Goal: Transaction & Acquisition: Purchase product/service

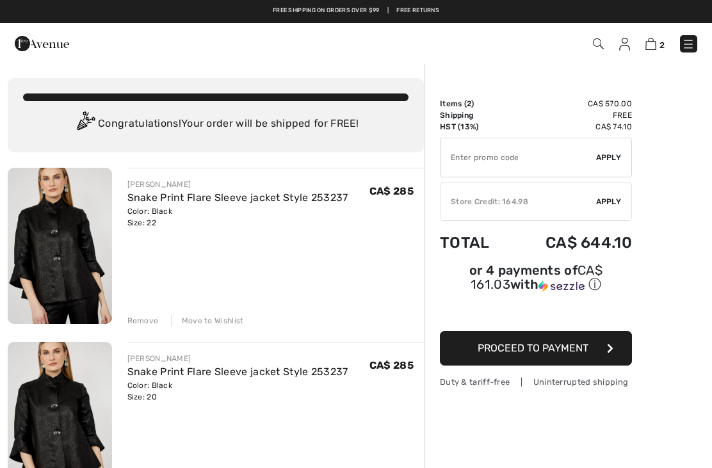
click at [628, 42] on img at bounding box center [624, 44] width 11 height 13
click at [67, 244] on img at bounding box center [60, 246] width 104 height 156
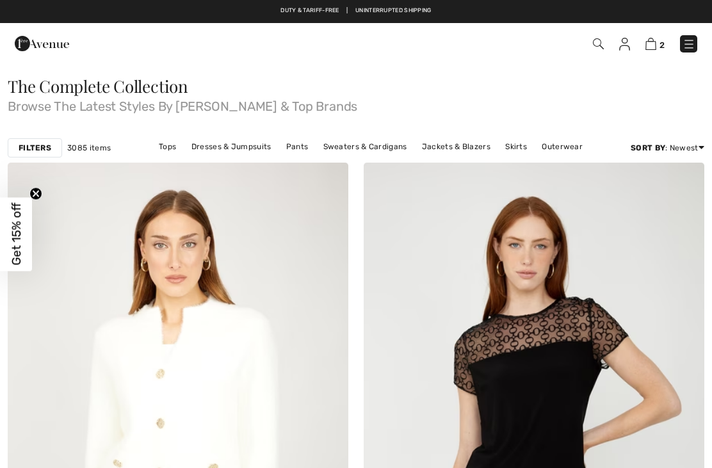
scroll to position [5008, 0]
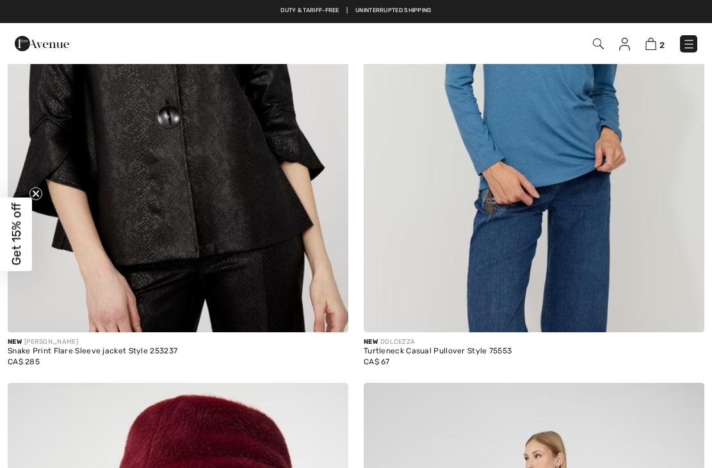
checkbox input "true"
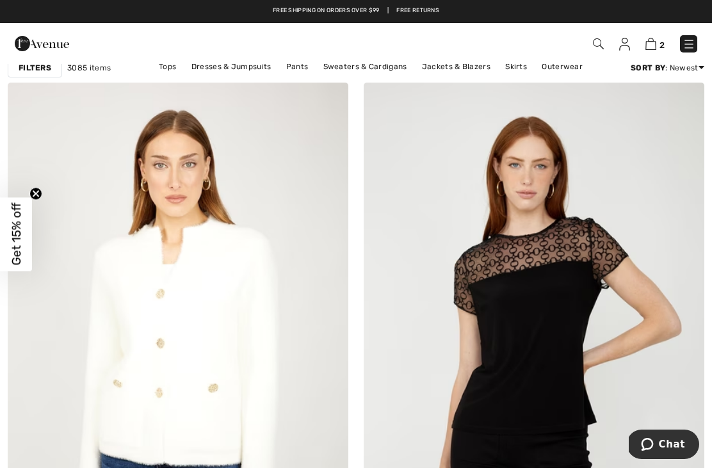
scroll to position [0, 0]
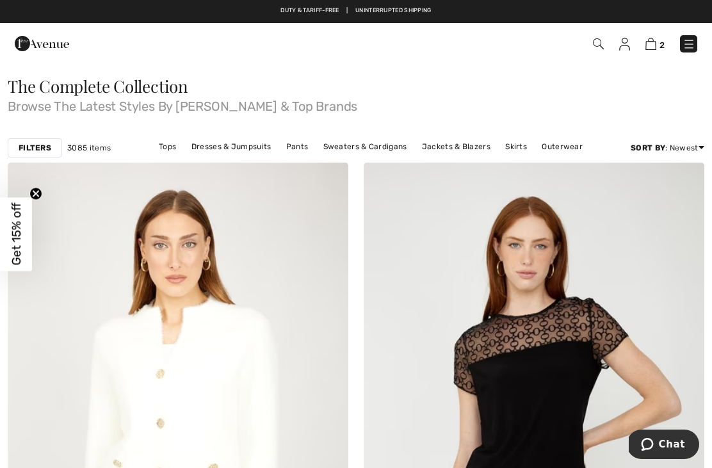
click at [230, 143] on link "Dresses & Jumpsuits" at bounding box center [231, 146] width 93 height 17
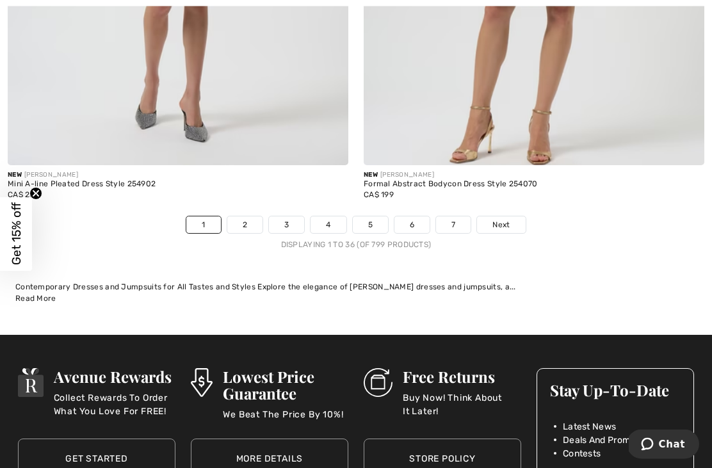
scroll to position [10469, 0]
click at [247, 216] on link "2" at bounding box center [244, 224] width 35 height 17
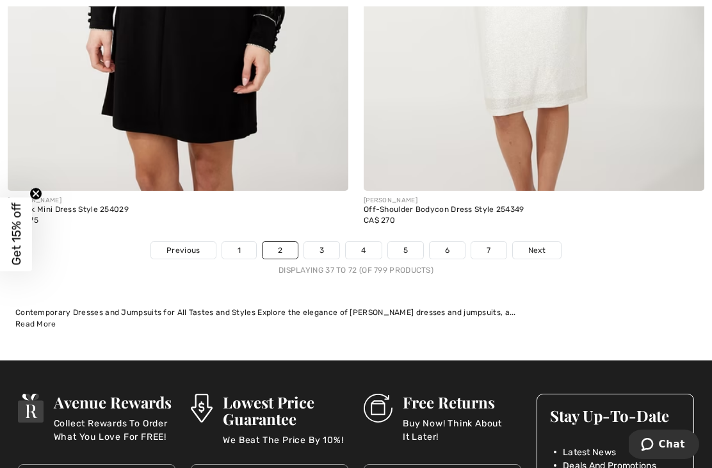
scroll to position [10360, 0]
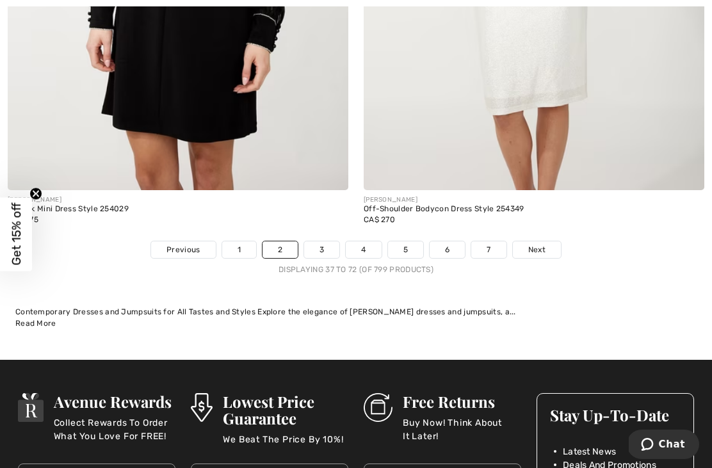
click at [331, 241] on link "3" at bounding box center [321, 249] width 35 height 17
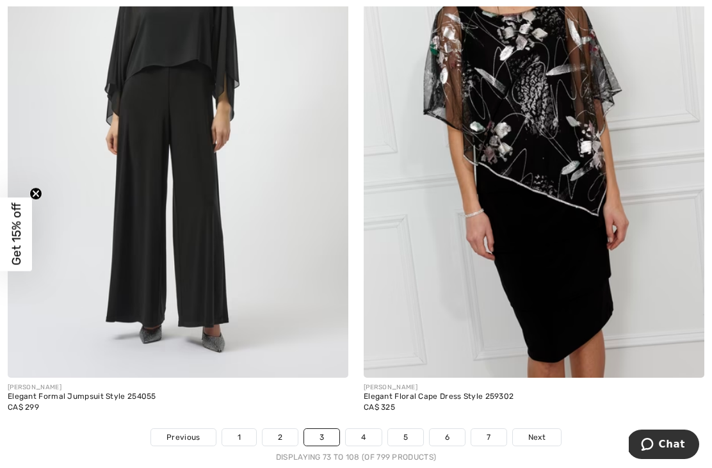
scroll to position [10219, 0]
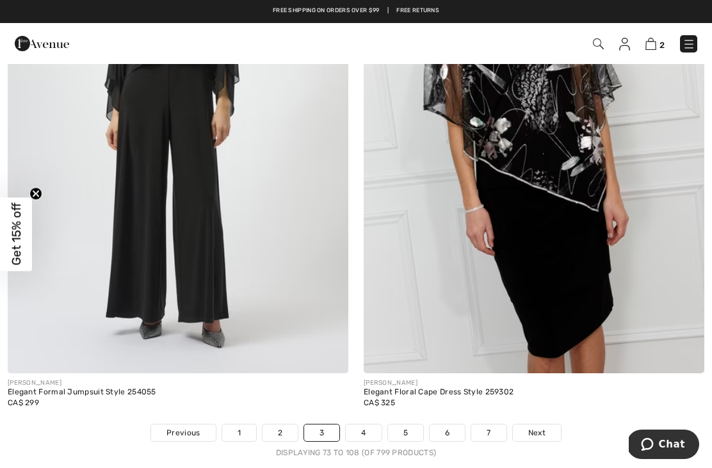
click at [367, 424] on link "4" at bounding box center [363, 432] width 35 height 17
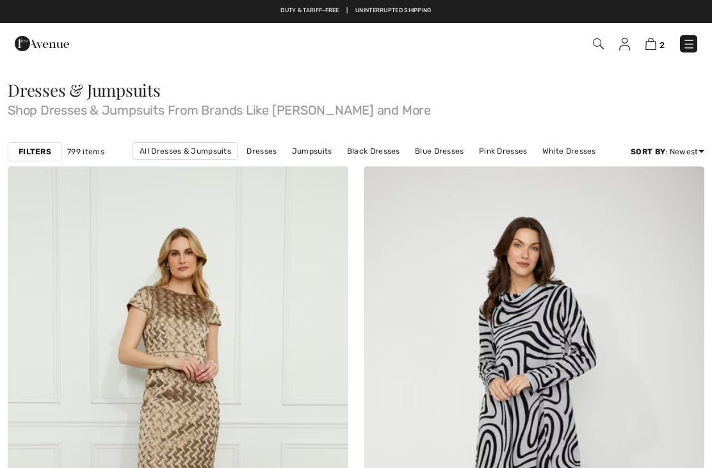
checkbox input "true"
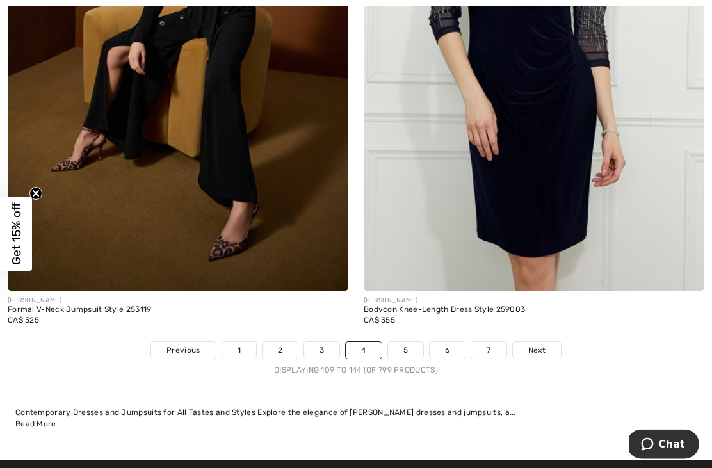
scroll to position [10301, 0]
click at [414, 342] on link "5" at bounding box center [405, 350] width 35 height 17
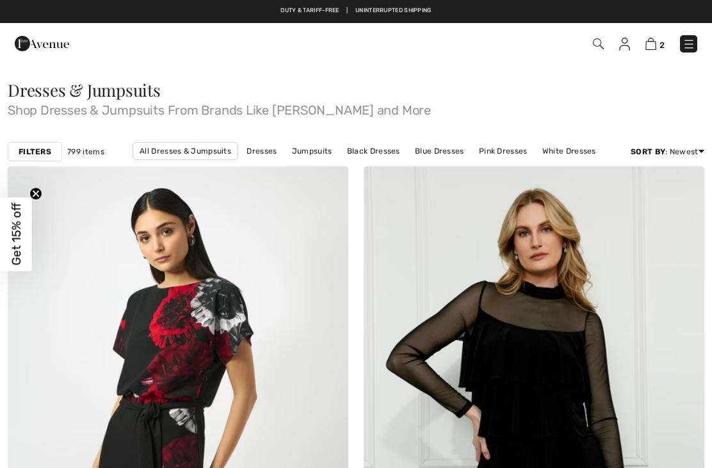
checkbox input "true"
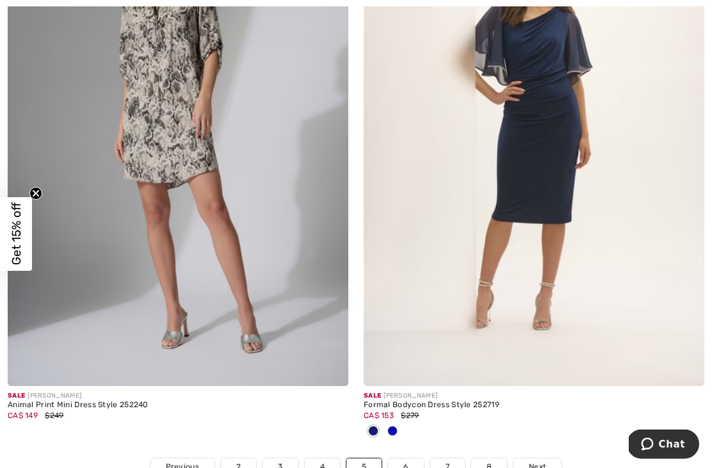
scroll to position [10100, 0]
click at [535, 115] on img at bounding box center [534, 130] width 341 height 511
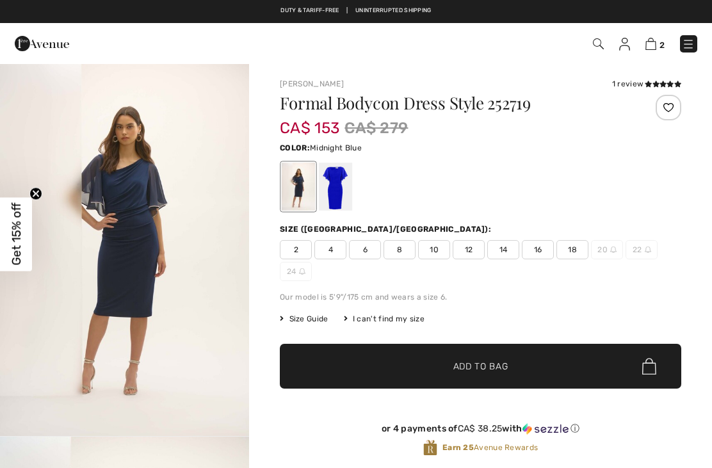
checkbox input "true"
click at [343, 181] on div at bounding box center [335, 187] width 33 height 48
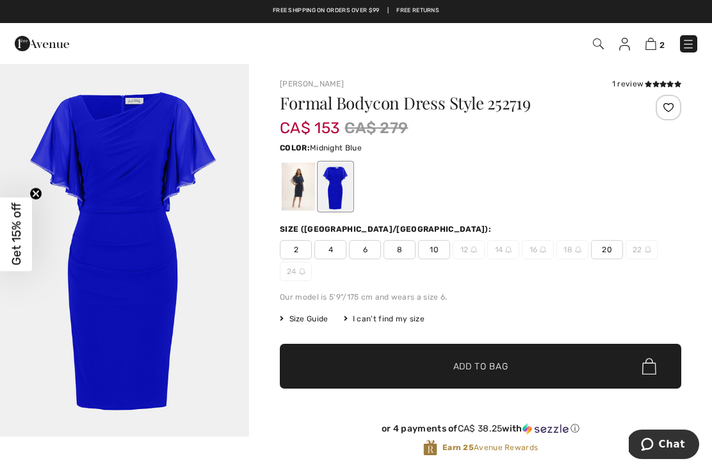
click at [299, 181] on div at bounding box center [298, 187] width 33 height 48
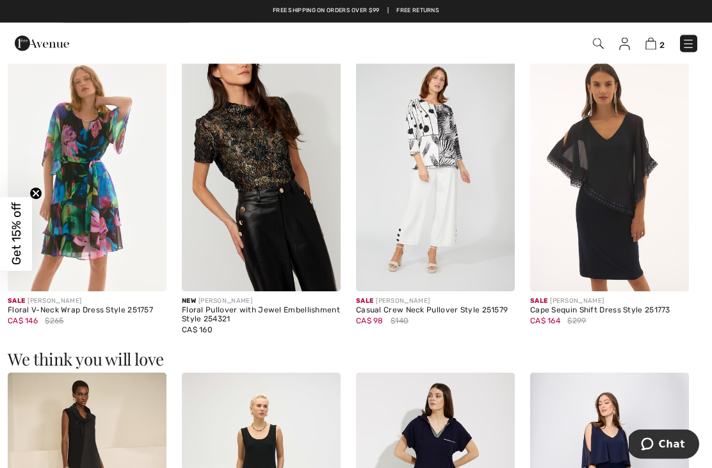
scroll to position [768, 0]
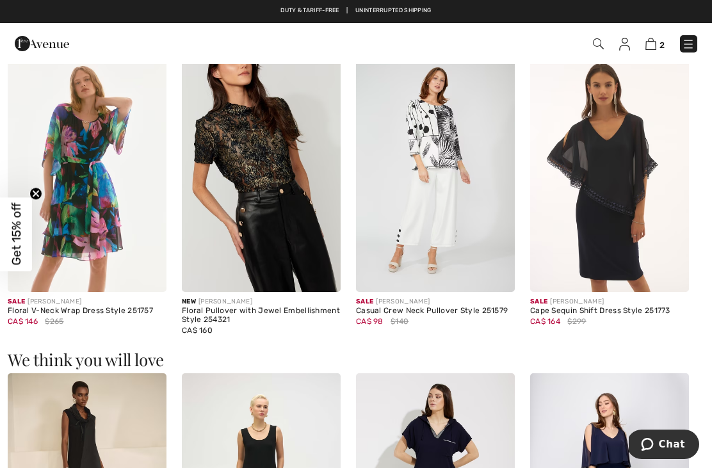
click at [600, 179] on img at bounding box center [609, 173] width 159 height 238
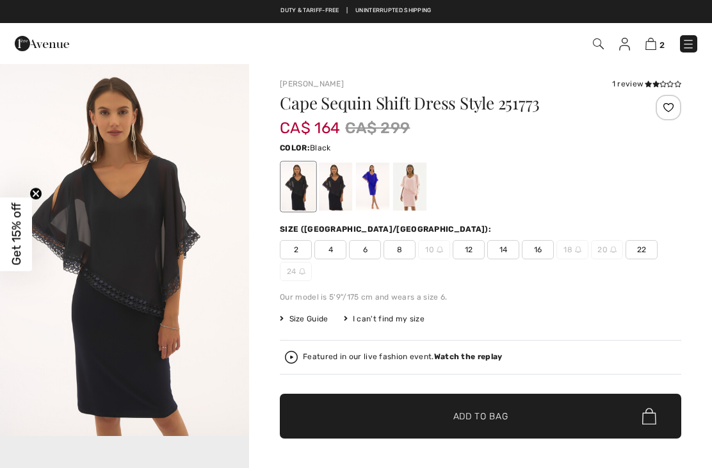
checkbox input "true"
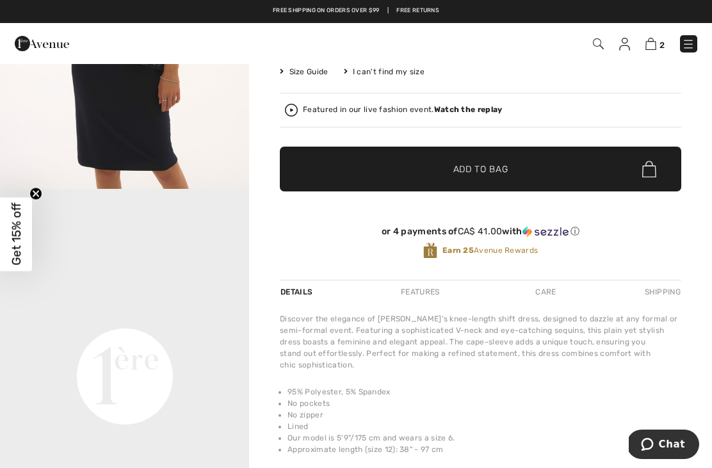
click at [207, 120] on img "1 / 1" at bounding box center [124, 2] width 249 height 373
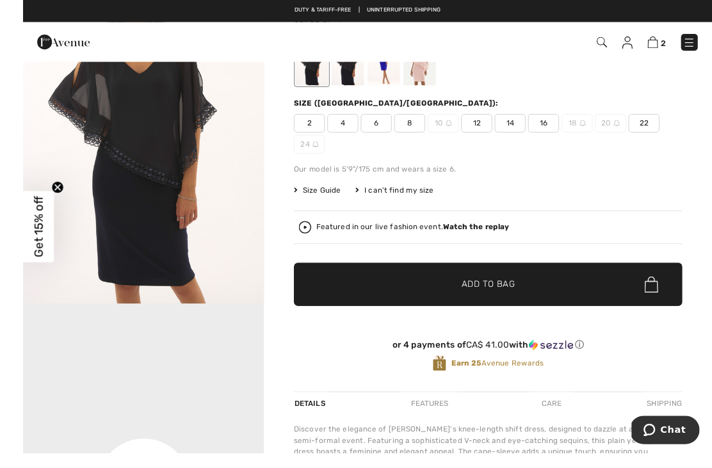
scroll to position [266, 0]
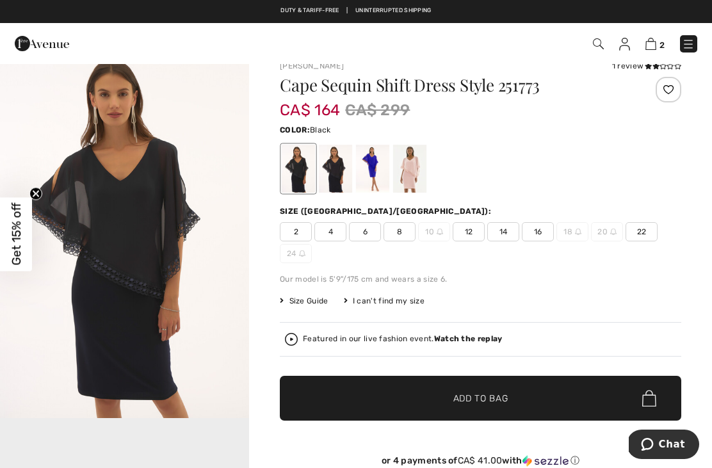
scroll to position [19, 0]
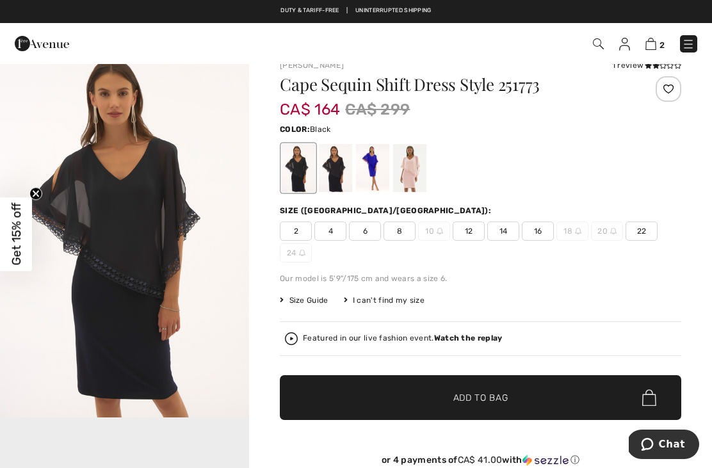
click at [169, 256] on img "1 / 1" at bounding box center [124, 230] width 249 height 373
click at [647, 234] on span "22" at bounding box center [641, 231] width 32 height 19
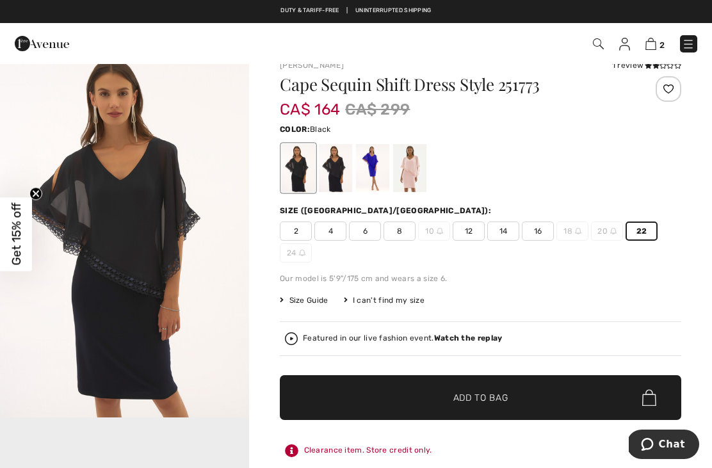
click at [301, 170] on div at bounding box center [298, 168] width 33 height 48
click at [615, 398] on span "✔ Added to Bag Add to Bag" at bounding box center [480, 397] width 401 height 45
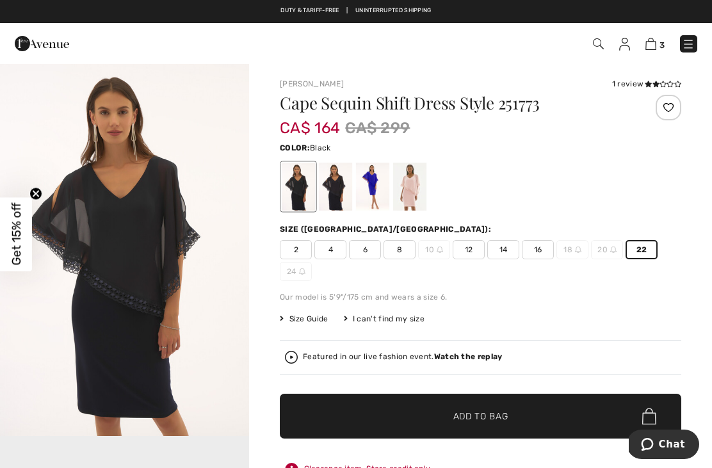
click at [637, 90] on div "Joseph Ribkoff 1 review 1 review Cape Sequin Shift Dress Style 251773 CA$ 164 C…" at bounding box center [480, 316] width 401 height 477
click at [662, 87] on icon at bounding box center [662, 84] width 7 height 6
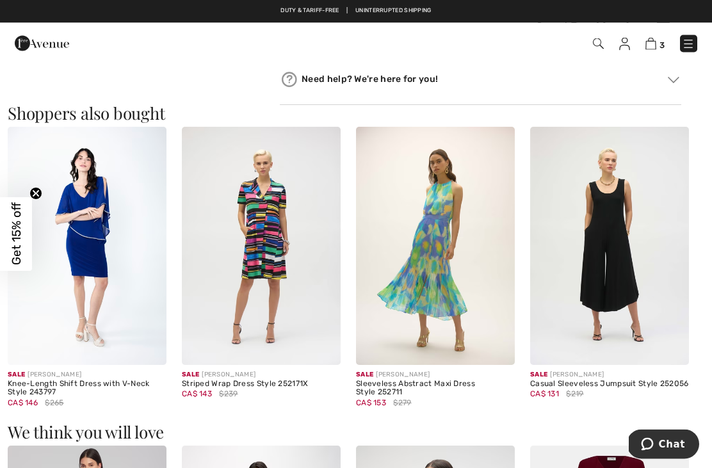
scroll to position [1250, 0]
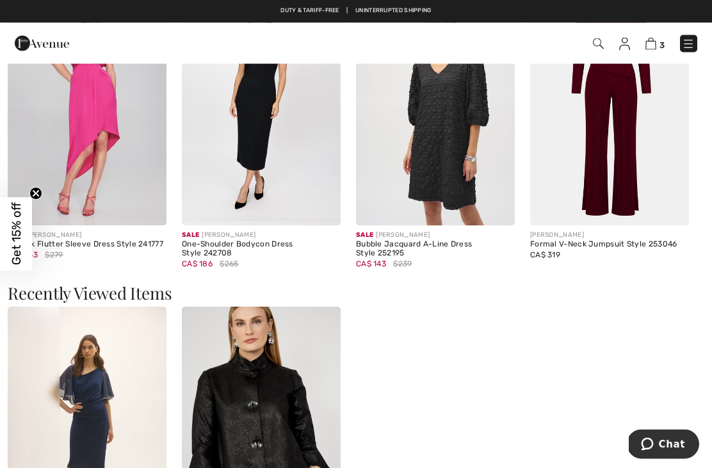
click at [628, 85] on img at bounding box center [609, 107] width 159 height 238
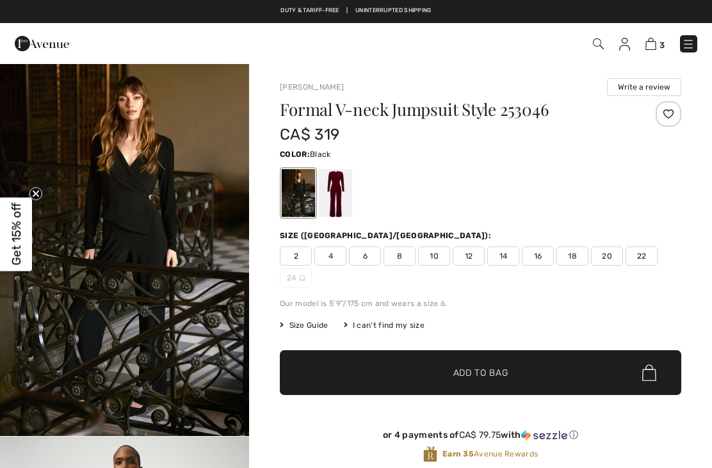
checkbox input "true"
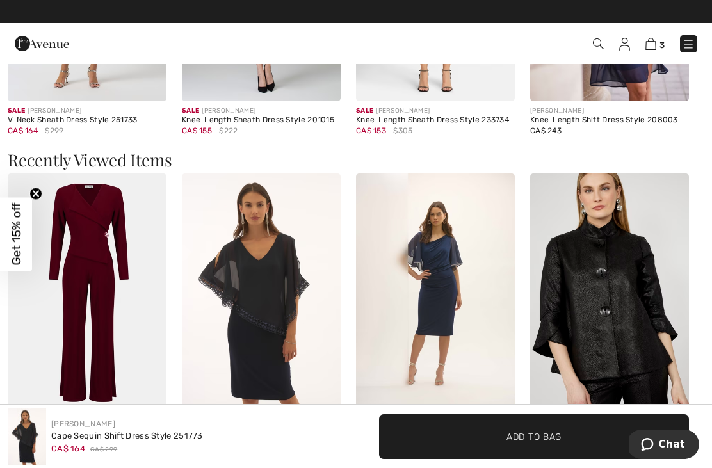
scroll to position [1364, 0]
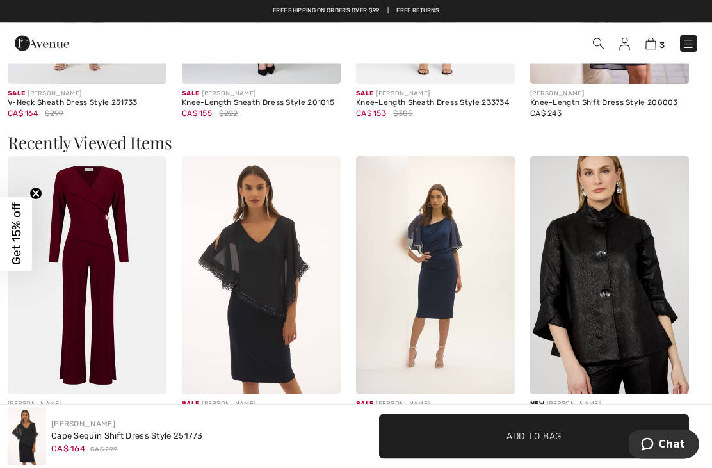
click at [280, 248] on img at bounding box center [261, 276] width 159 height 238
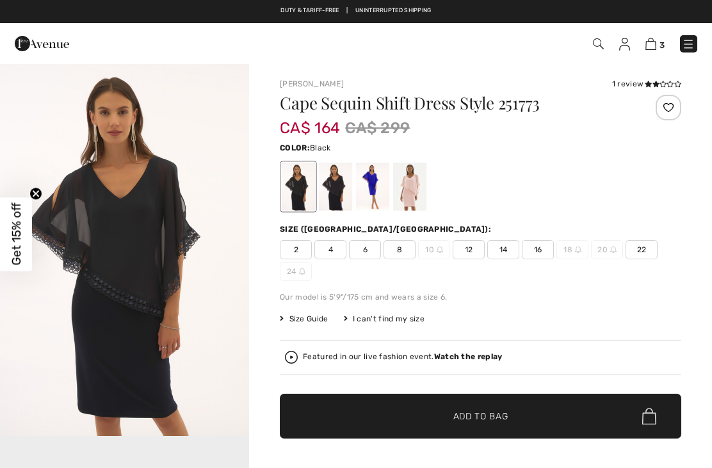
checkbox input "true"
click at [654, 44] on img at bounding box center [650, 44] width 11 height 12
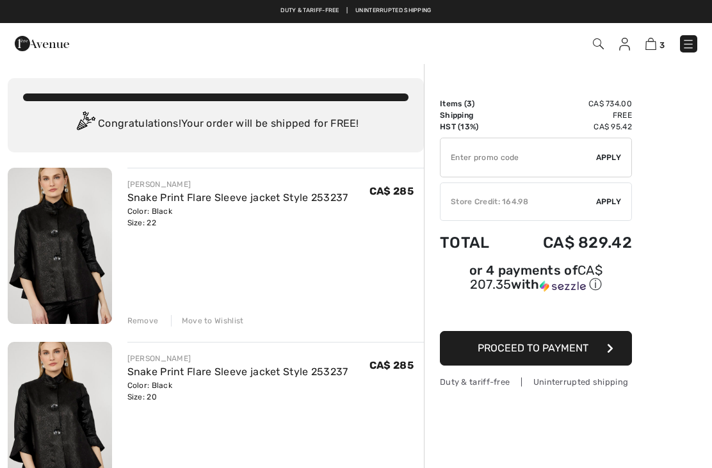
click at [150, 318] on div "Remove" at bounding box center [142, 321] width 31 height 12
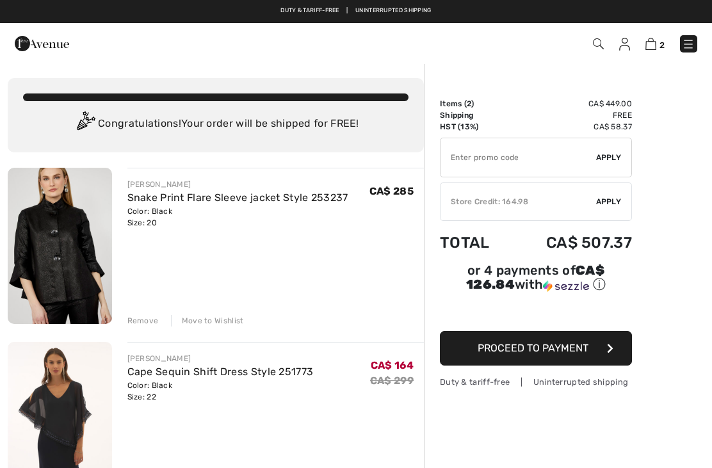
click at [213, 314] on div "Remove Move to Wishlist" at bounding box center [275, 319] width 297 height 14
click at [209, 316] on div "Move to Wishlist" at bounding box center [207, 321] width 73 height 12
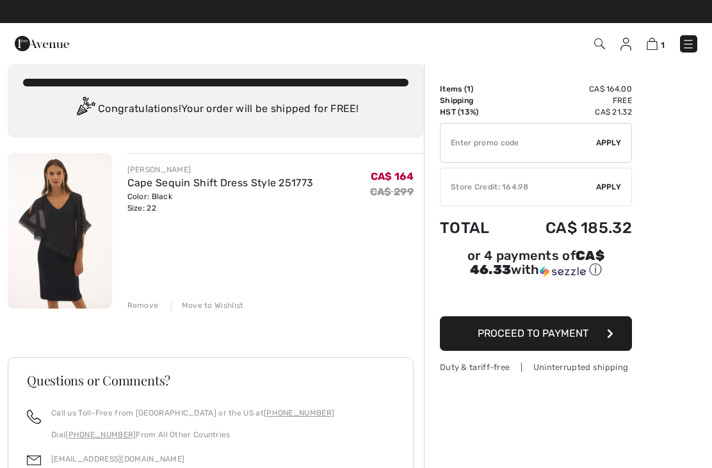
scroll to position [16, 0]
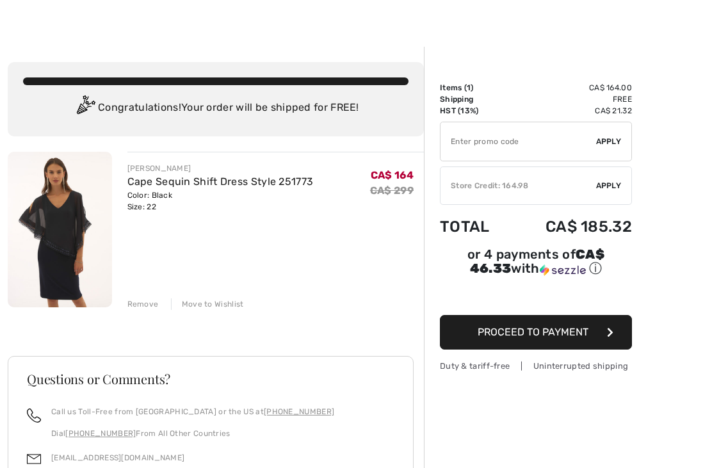
click at [582, 343] on button "Proceed to Payment" at bounding box center [536, 332] width 192 height 35
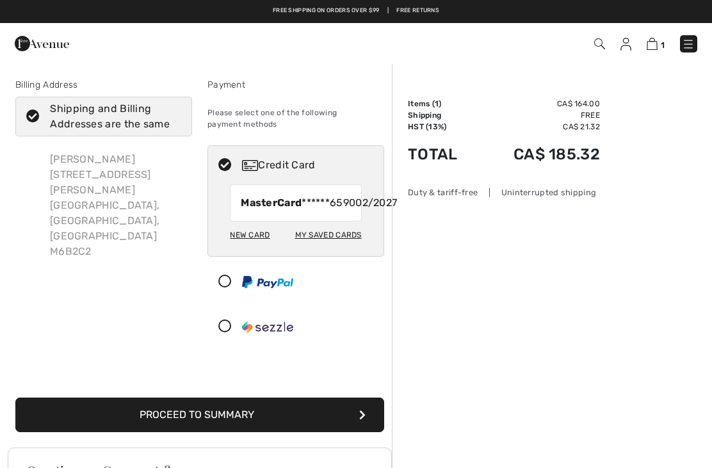
click at [625, 44] on img at bounding box center [625, 44] width 11 height 13
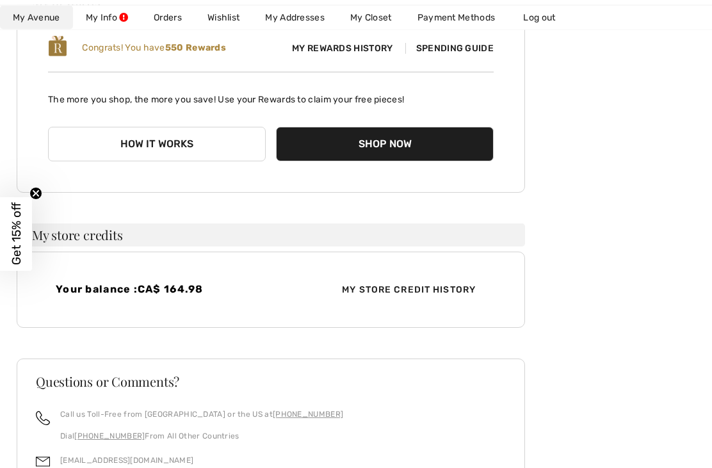
scroll to position [198, 0]
click at [306, 304] on div "Your balance : CA$ 164.98 My Store Credit History" at bounding box center [271, 290] width 508 height 76
click at [190, 278] on div "Your balance : CA$ 164.98 My Store Credit History" at bounding box center [271, 290] width 508 height 76
click at [40, 200] on circle "Close teaser" at bounding box center [36, 194] width 12 height 12
click at [335, 284] on span "My Store Credit History" at bounding box center [409, 289] width 154 height 13
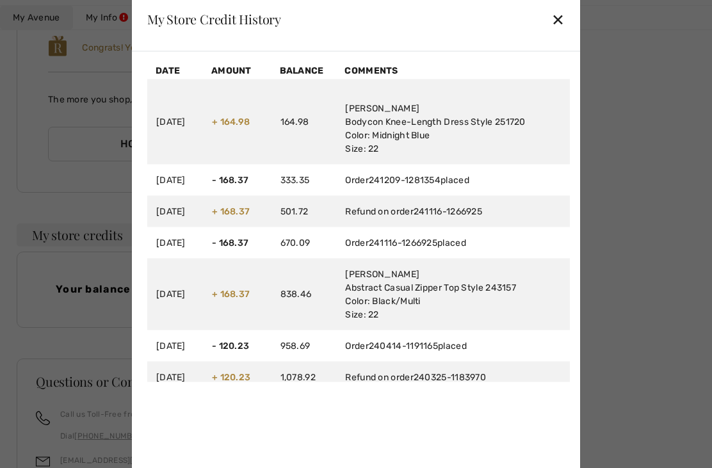
click at [548, 154] on td "Joseph Ribkoff Bodycon Knee-Length Dress Style 251720 Color: Midnight Blue Size…" at bounding box center [453, 121] width 234 height 85
click at [337, 144] on td "164.98" at bounding box center [303, 121] width 65 height 85
click at [560, 33] on div "✕" at bounding box center [557, 19] width 13 height 27
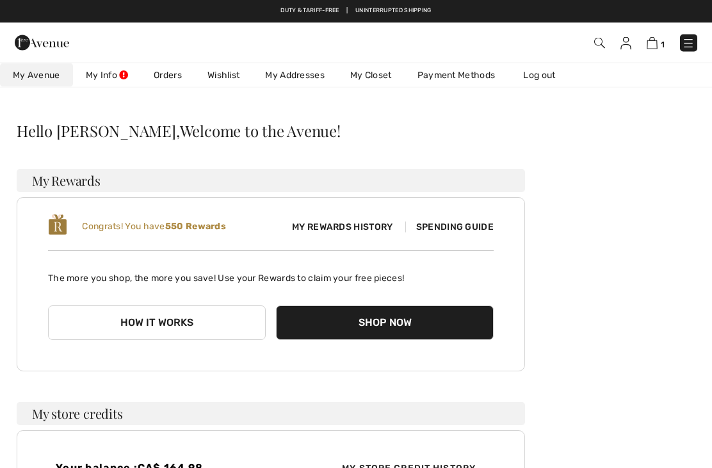
scroll to position [0, 0]
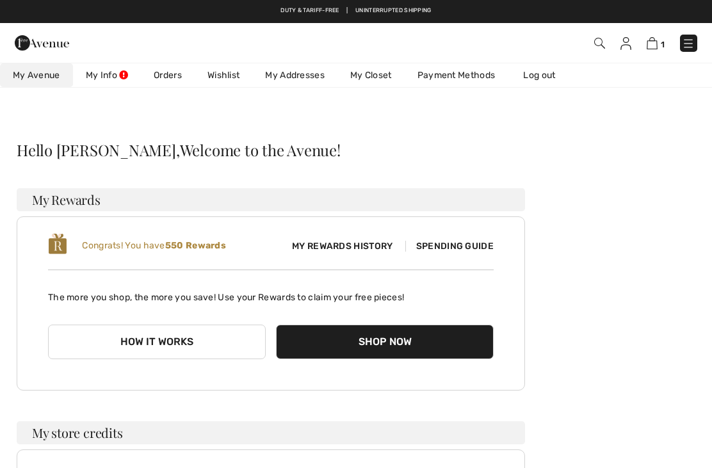
click at [657, 44] on img at bounding box center [652, 43] width 11 height 12
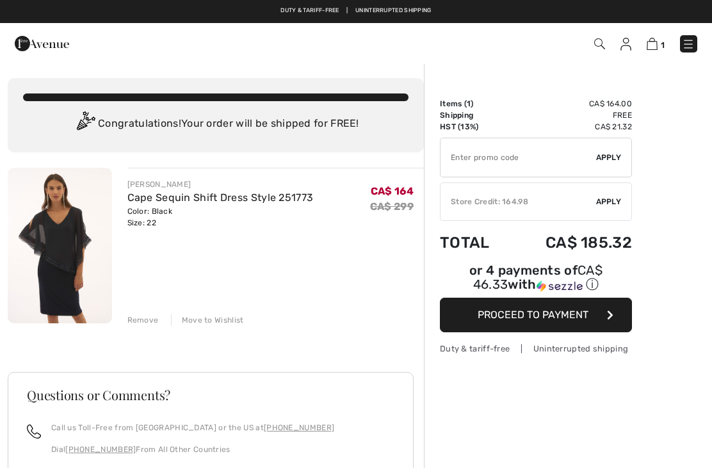
checkbox input "true"
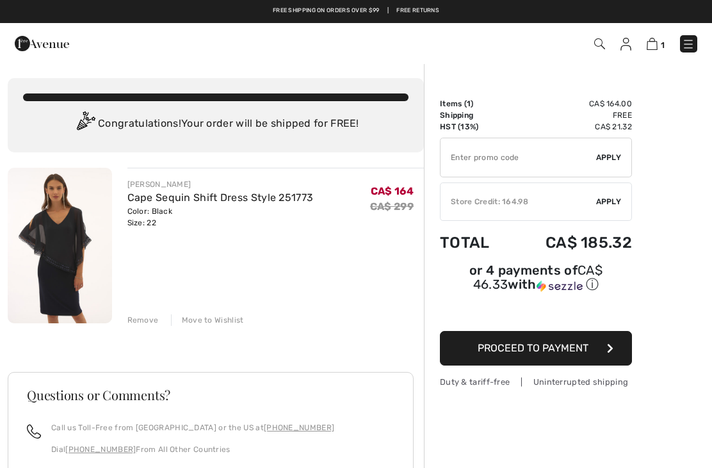
click at [615, 201] on span "Apply" at bounding box center [609, 202] width 26 height 12
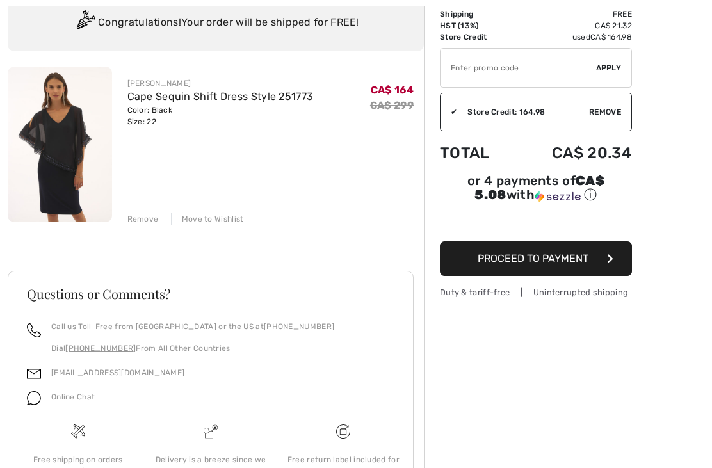
scroll to position [101, 0]
click at [590, 266] on button "Proceed to Payment" at bounding box center [536, 258] width 192 height 35
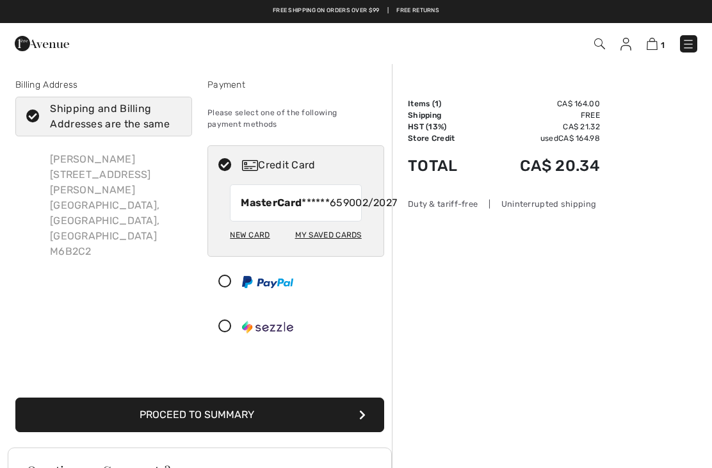
click at [538, 202] on div "Duty & tariff-free | Uninterrupted shipping" at bounding box center [504, 204] width 192 height 12
click at [565, 202] on div "Duty & tariff-free | Uninterrupted shipping" at bounding box center [504, 204] width 192 height 12
click at [686, 49] on img at bounding box center [688, 44] width 13 height 13
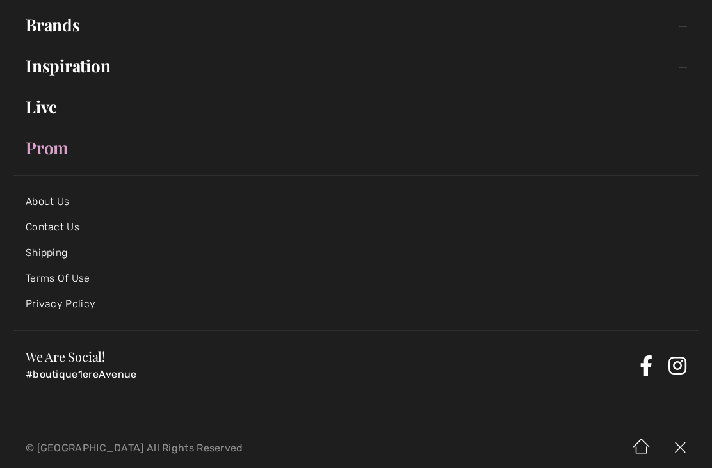
scroll to position [236, 0]
click at [66, 254] on link "Shipping" at bounding box center [47, 253] width 42 height 12
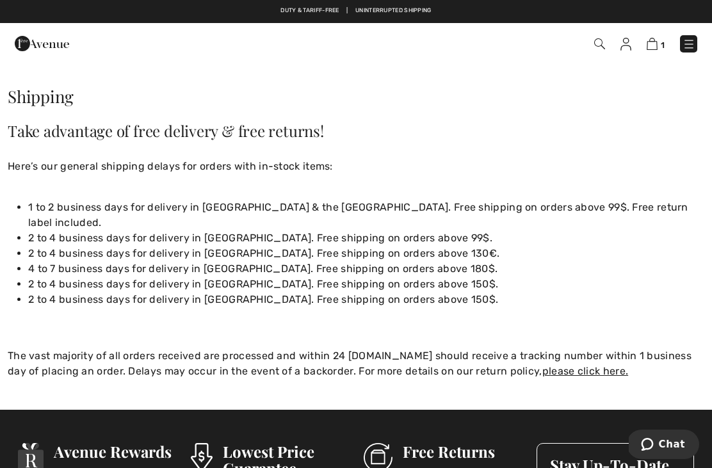
click at [657, 42] on img at bounding box center [652, 44] width 11 height 12
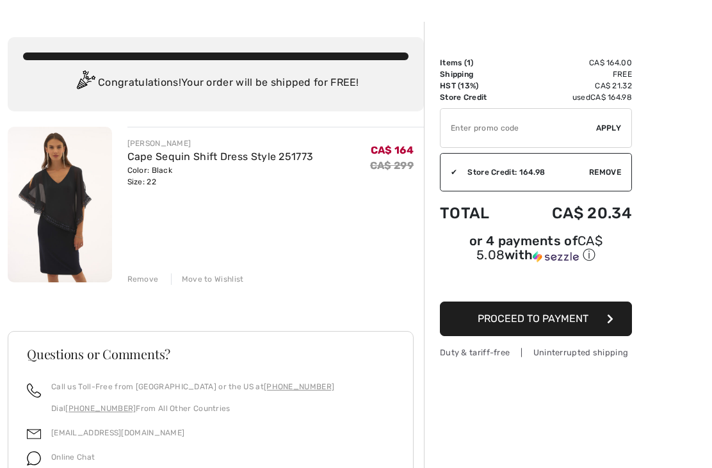
scroll to position [49, 0]
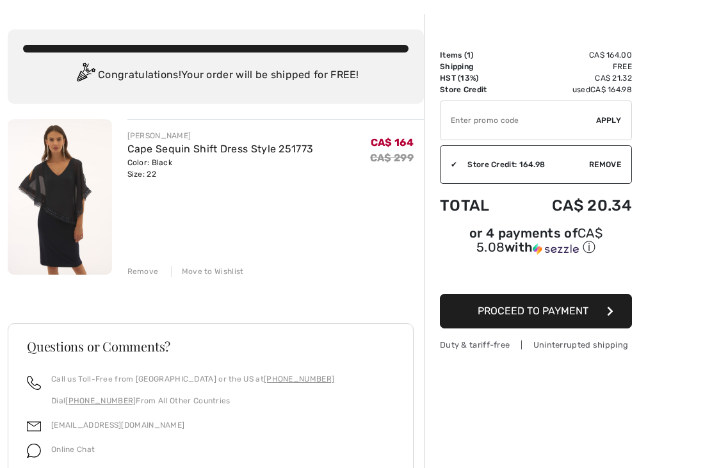
click at [74, 200] on img at bounding box center [60, 197] width 104 height 156
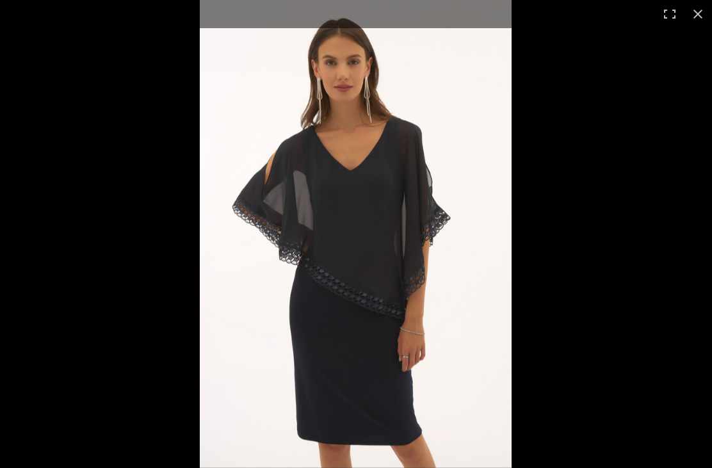
checkbox input "true"
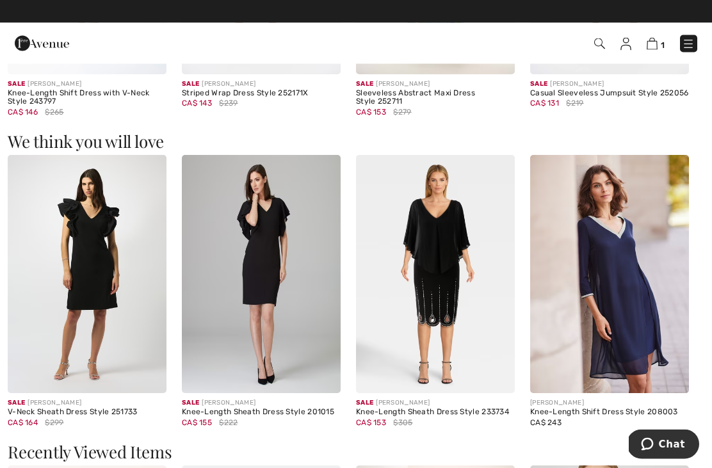
scroll to position [1056, 0]
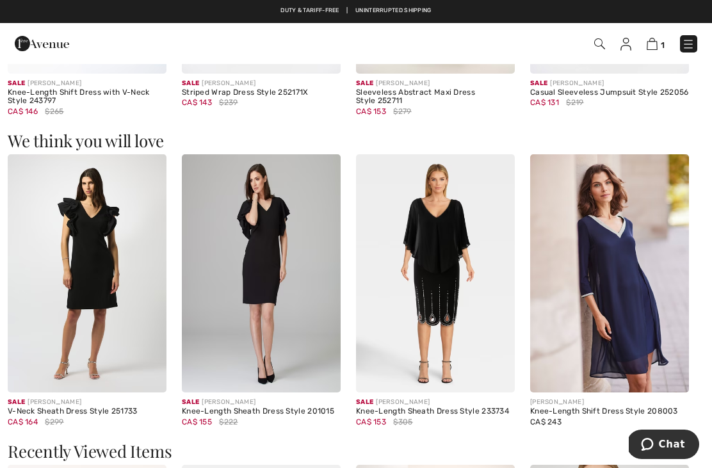
click at [449, 227] on img at bounding box center [435, 273] width 159 height 238
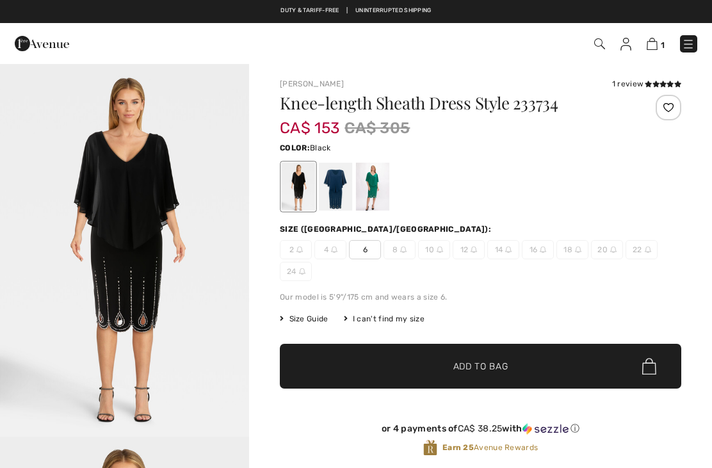
checkbox input "true"
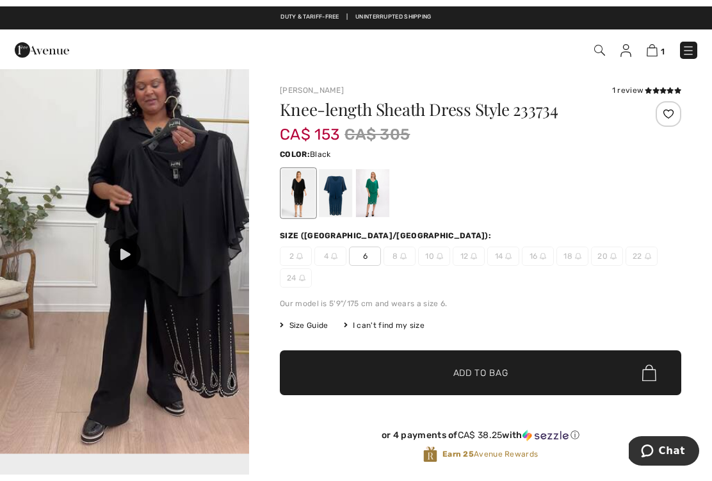
scroll to position [1171, 0]
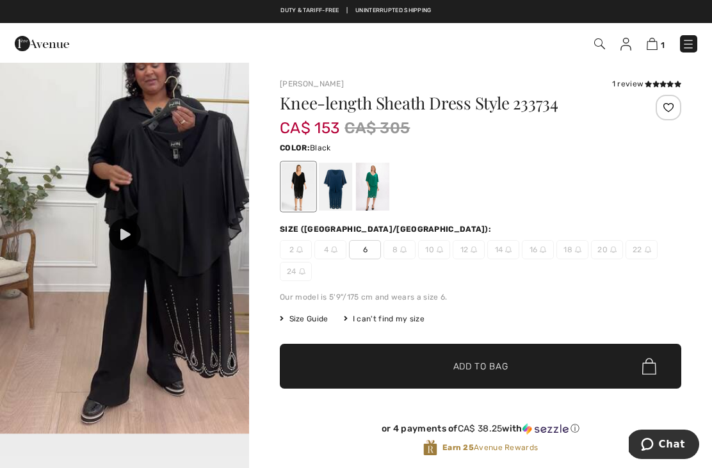
click at [131, 229] on div at bounding box center [125, 234] width 32 height 32
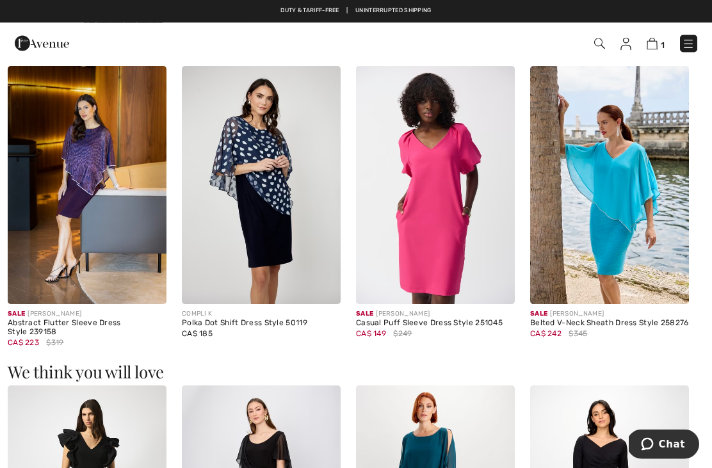
scroll to position [759, 0]
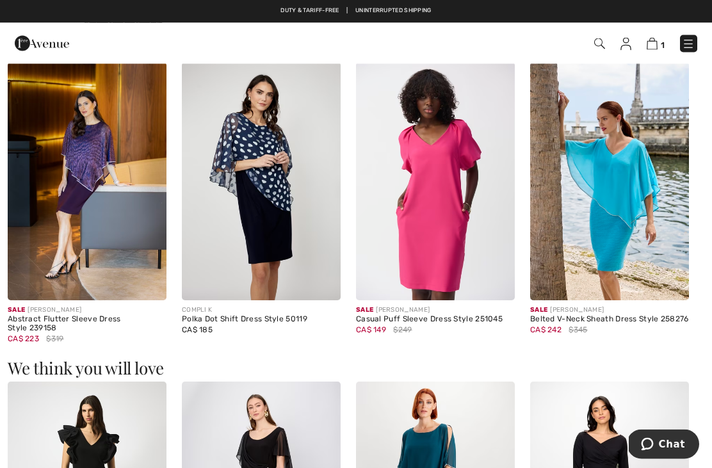
click at [243, 168] on img at bounding box center [261, 182] width 159 height 238
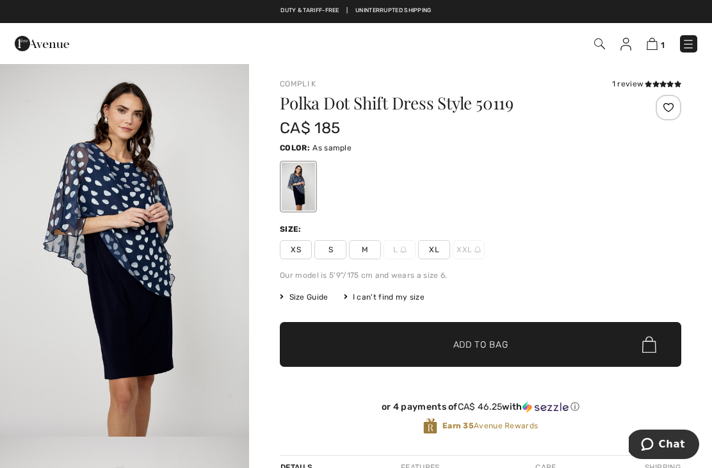
scroll to position [12, 0]
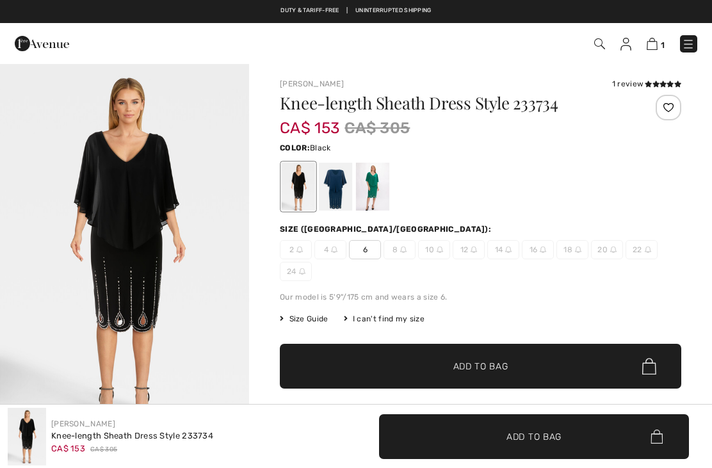
checkbox input "true"
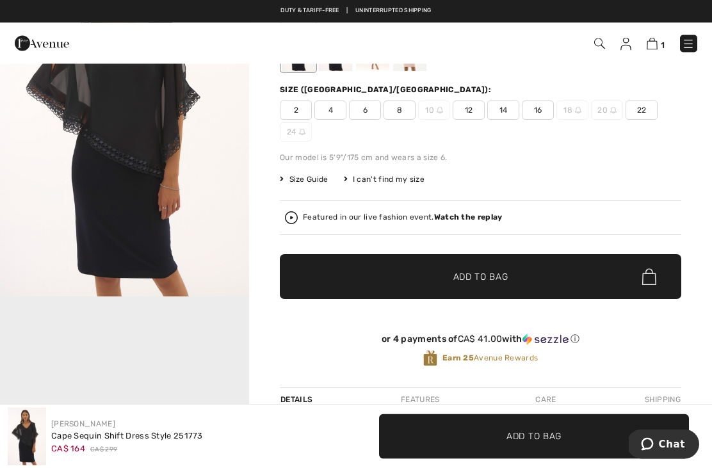
scroll to position [138, 0]
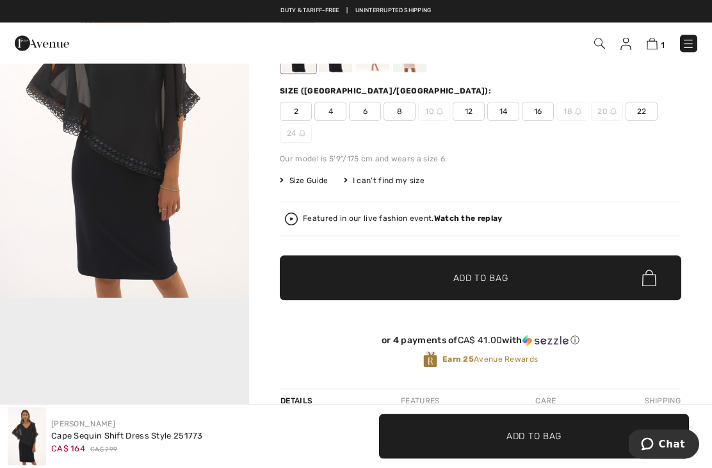
click at [657, 47] on img at bounding box center [652, 44] width 11 height 12
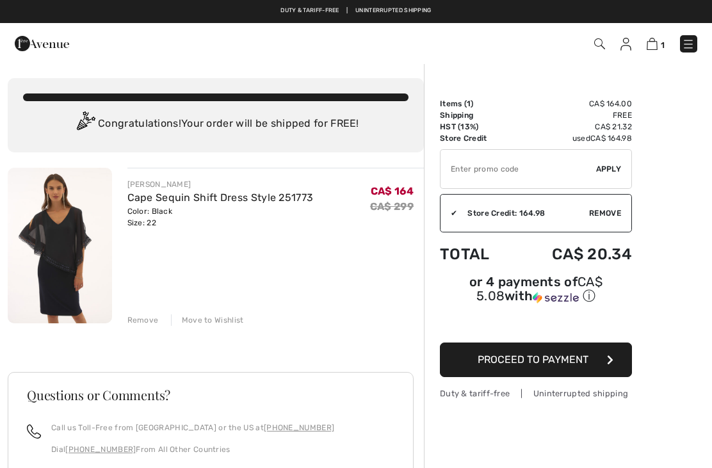
click at [587, 369] on button "Proceed to Payment" at bounding box center [536, 360] width 192 height 35
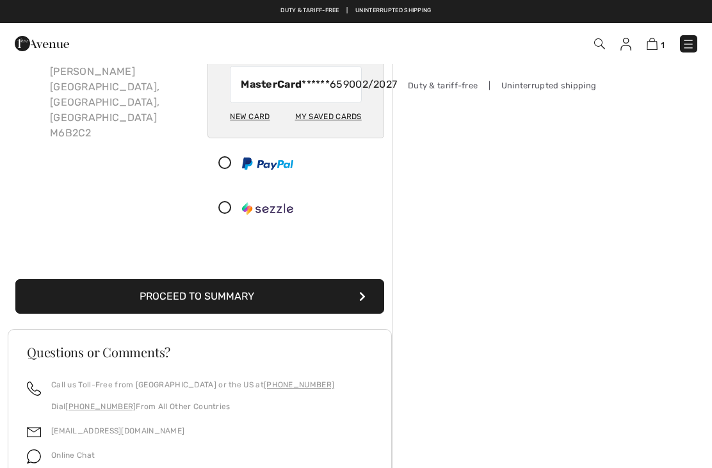
scroll to position [118, 0]
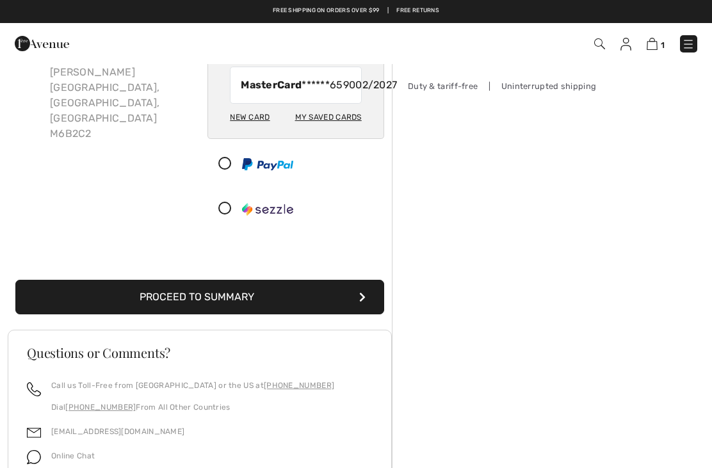
click at [236, 171] on icon at bounding box center [225, 163] width 34 height 13
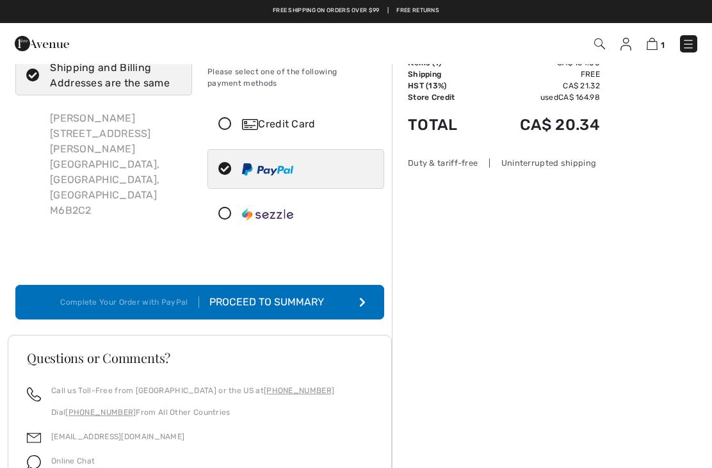
scroll to position [0, 0]
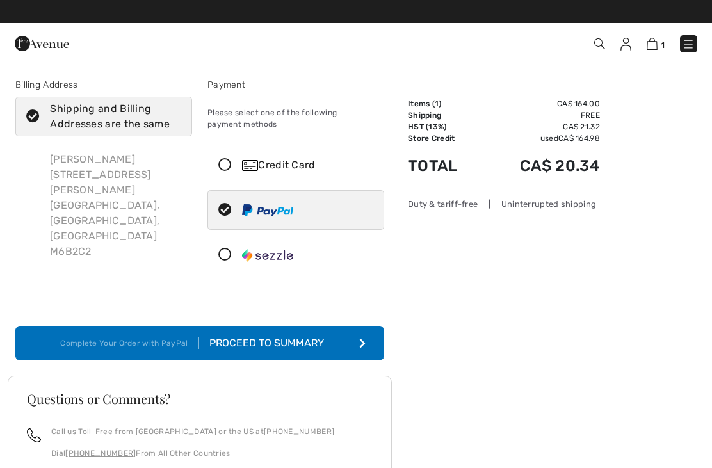
click at [229, 156] on div "Credit Card" at bounding box center [295, 165] width 175 height 38
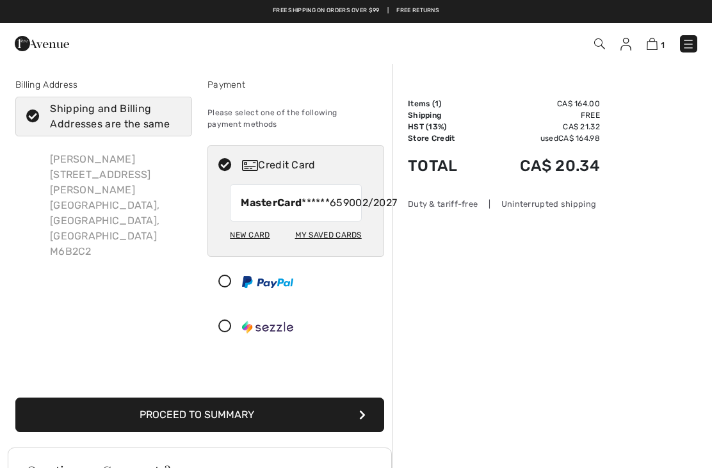
click at [331, 246] on div "My Saved Cards" at bounding box center [328, 235] width 67 height 22
radio input "true"
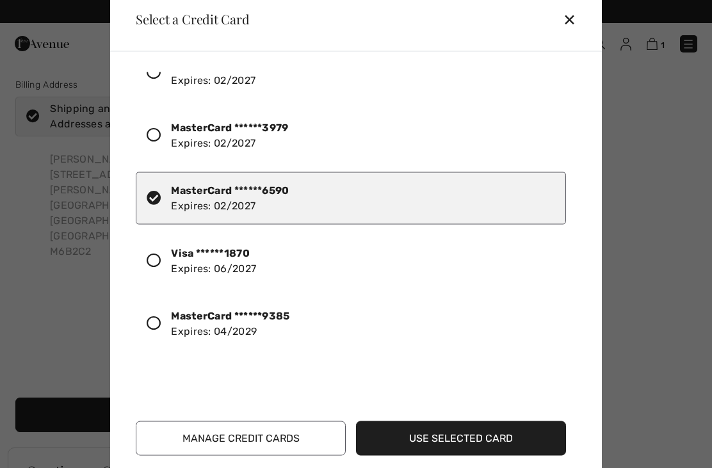
scroll to position [36, 0]
click at [162, 322] on div at bounding box center [159, 323] width 24 height 22
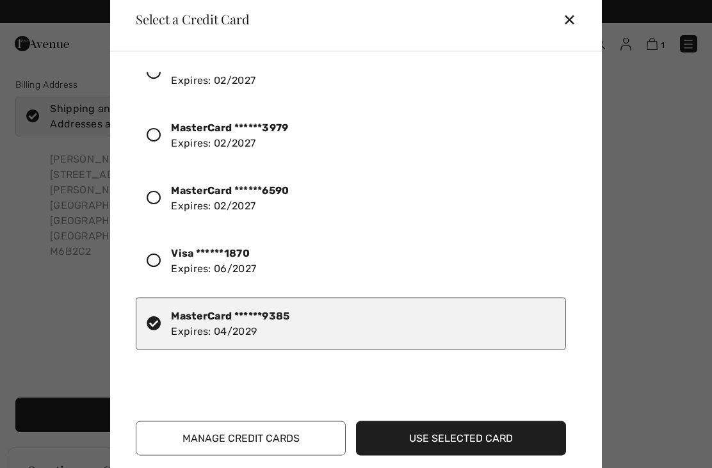
click at [500, 432] on button "Use Selected Card" at bounding box center [461, 438] width 210 height 35
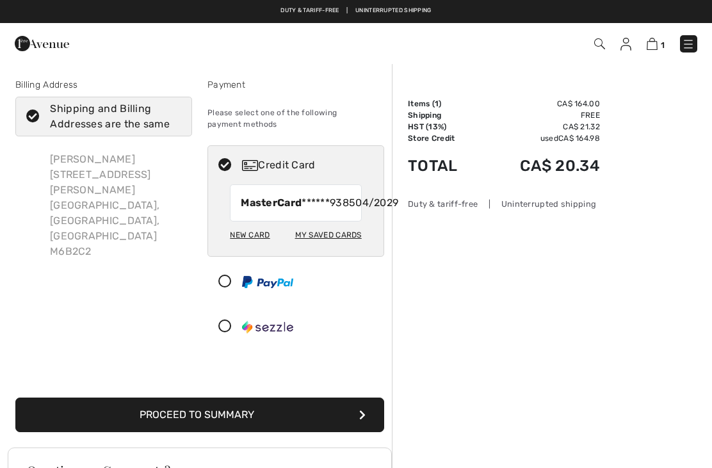
checkbox input "true"
click at [254, 165] on img at bounding box center [250, 165] width 16 height 11
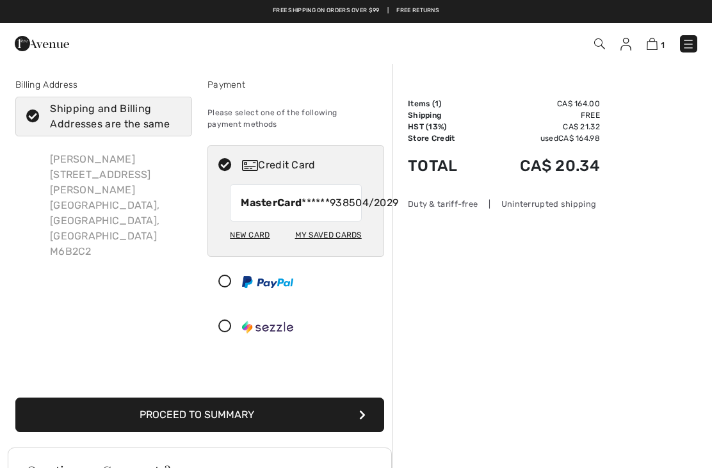
radio input "true"
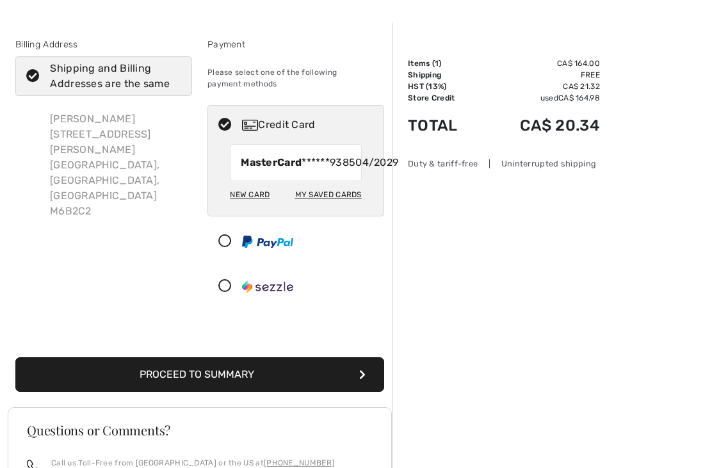
scroll to position [41, 0]
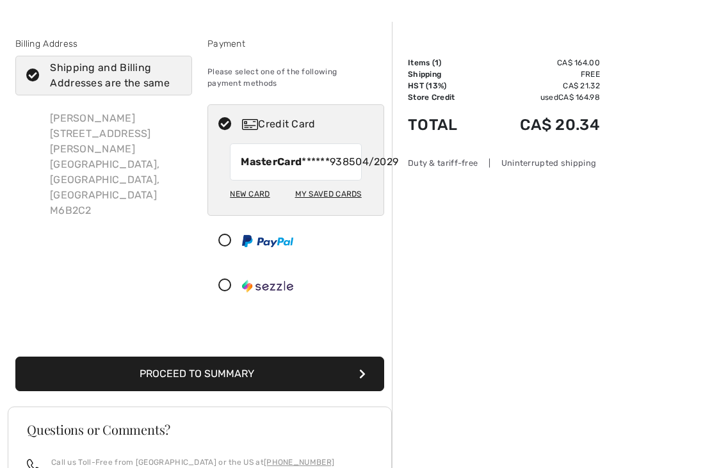
click at [103, 74] on div "Shipping and Billing Addresses are the same" at bounding box center [111, 75] width 123 height 31
click at [173, 74] on input "Shipping and Billing Addresses are the same" at bounding box center [177, 75] width 8 height 38
checkbox input "false"
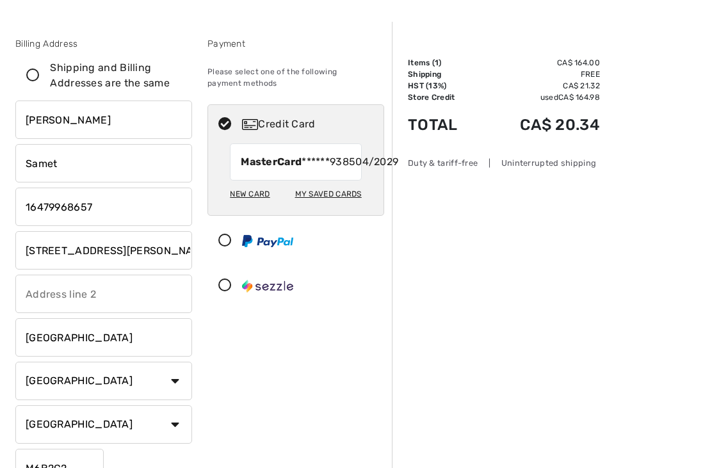
click at [143, 193] on input "phone" at bounding box center [103, 207] width 177 height 38
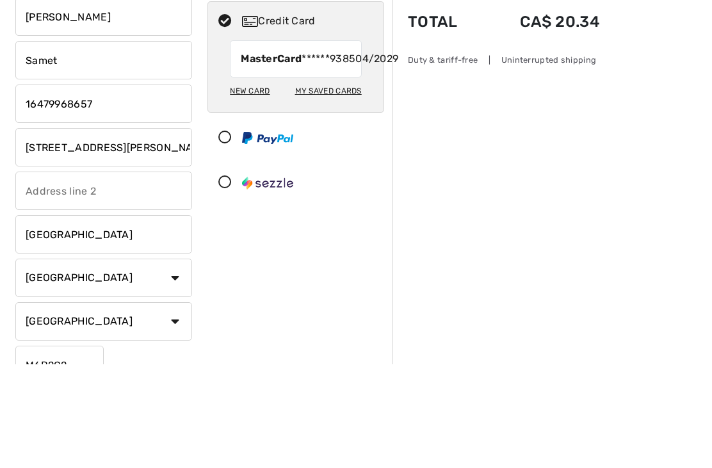
click at [131, 188] on input "phone" at bounding box center [103, 207] width 177 height 38
click at [51, 188] on input "phone" at bounding box center [103, 207] width 177 height 38
type input "1"
type input "6"
type input "6475308657"
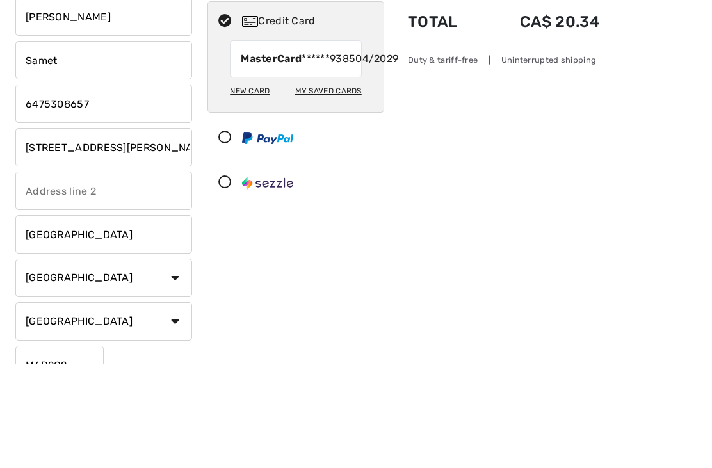
click at [166, 232] on input "[STREET_ADDRESS][PERSON_NAME]" at bounding box center [103, 251] width 177 height 38
type input "4"
type input "[STREET_ADDRESS]"
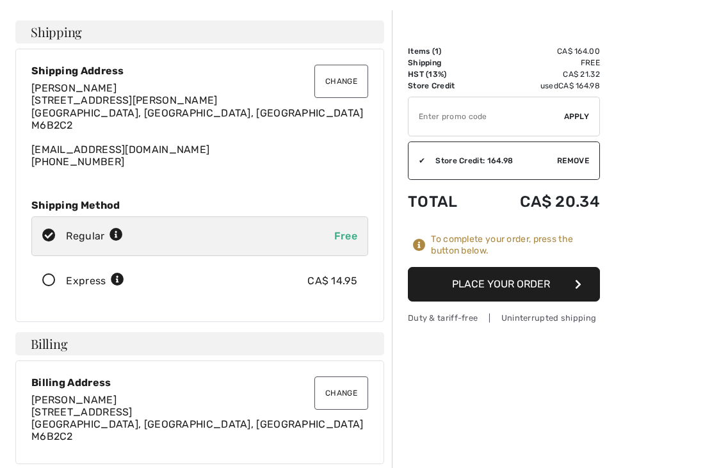
scroll to position [51, 0]
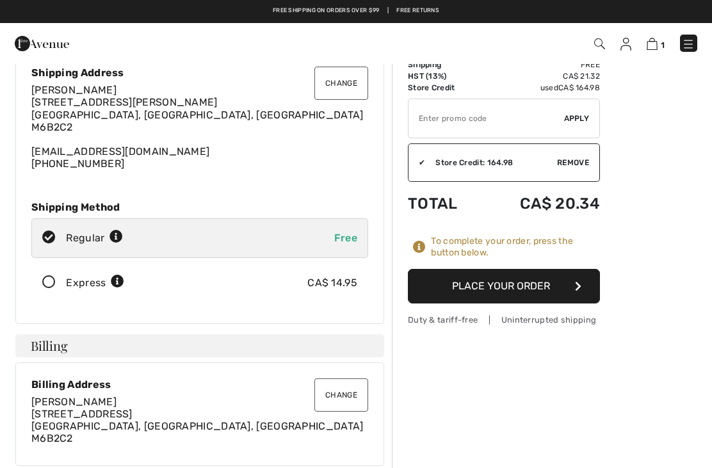
click at [138, 426] on div "[PERSON_NAME] [STREET_ADDRESS]" at bounding box center [199, 420] width 337 height 49
click at [129, 431] on div "[PERSON_NAME] [STREET_ADDRESS]" at bounding box center [199, 420] width 337 height 49
click at [349, 397] on button "Change" at bounding box center [341, 394] width 54 height 33
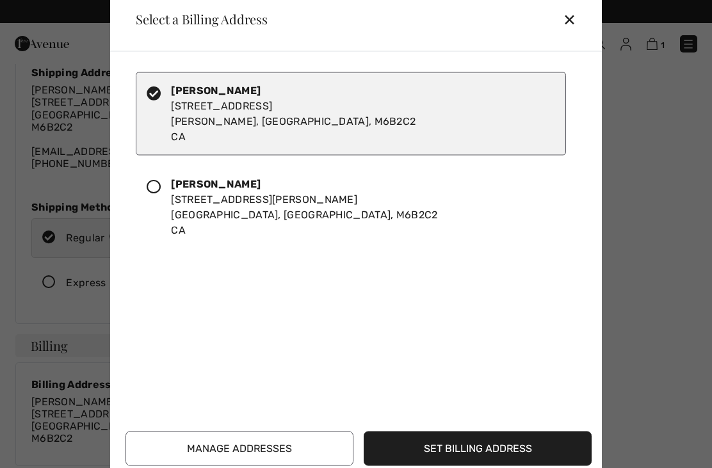
click at [262, 465] on button "Manage Addresses" at bounding box center [239, 448] width 228 height 35
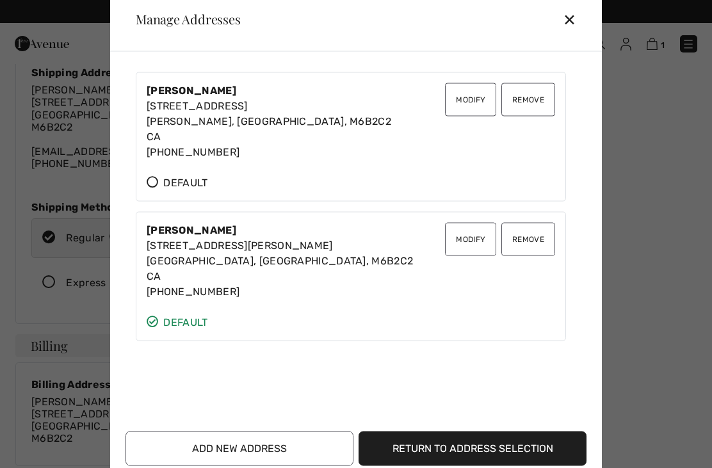
click at [469, 113] on button "Modify" at bounding box center [470, 99] width 51 height 33
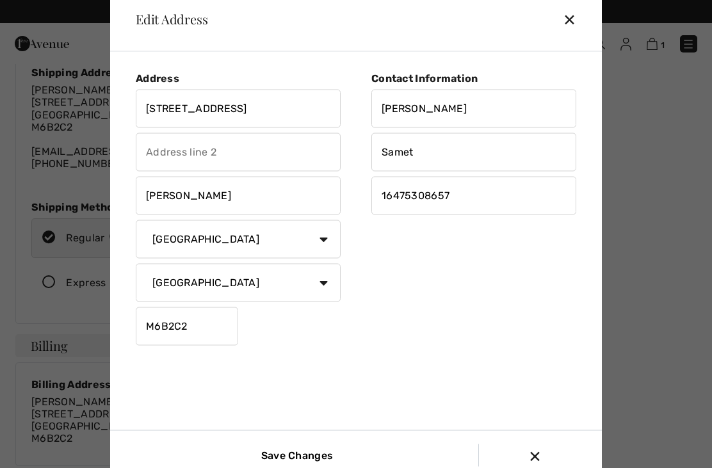
click at [217, 343] on input "M6B2C2" at bounding box center [187, 326] width 102 height 38
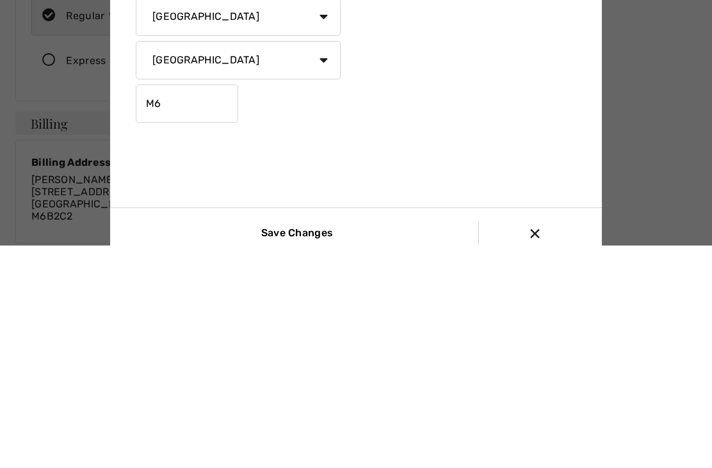
type input "M"
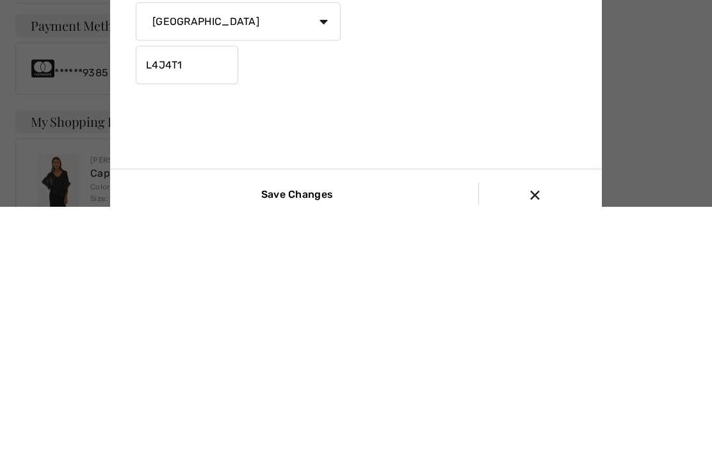
scroll to position [254, 0]
type input "L4J4T1"
click at [294, 444] on input "Save Changes" at bounding box center [295, 455] width 86 height 22
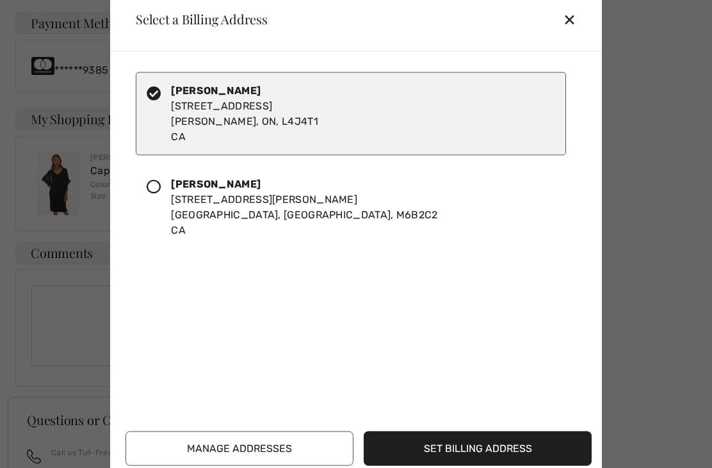
click at [161, 224] on div at bounding box center [159, 206] width 24 height 61
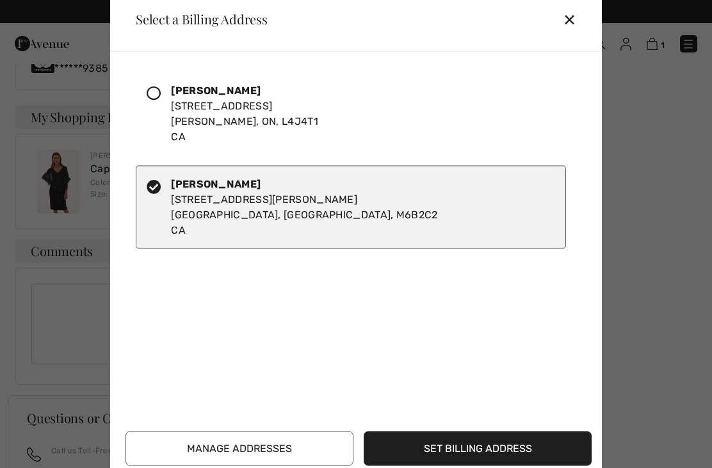
scroll to position [516, 0]
click at [581, 23] on div "✕" at bounding box center [575, 19] width 24 height 27
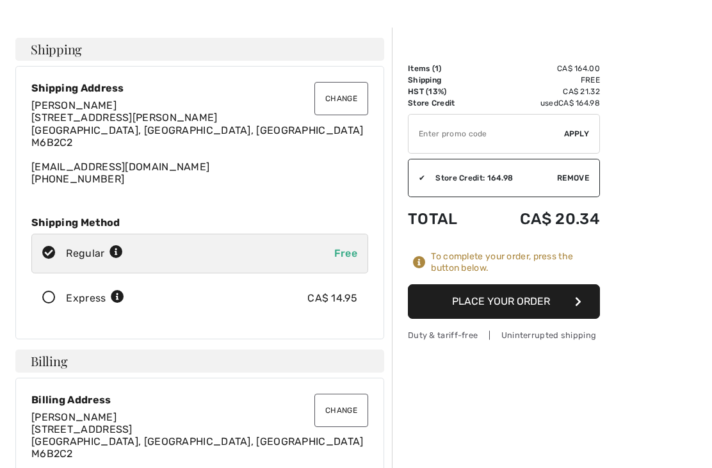
scroll to position [40, 0]
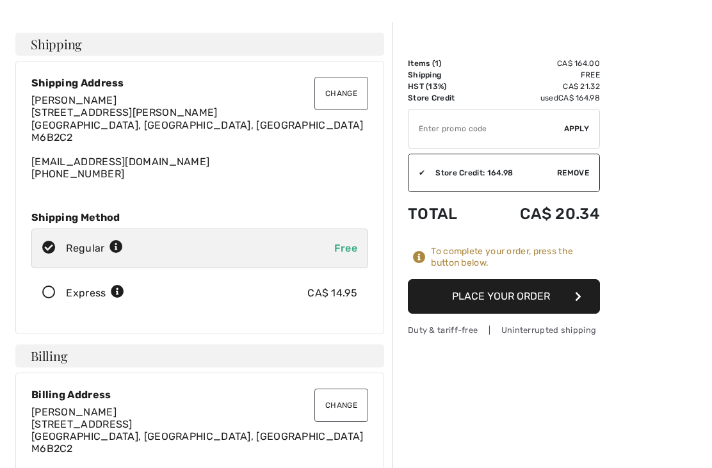
click at [344, 403] on button "Change" at bounding box center [341, 405] width 54 height 33
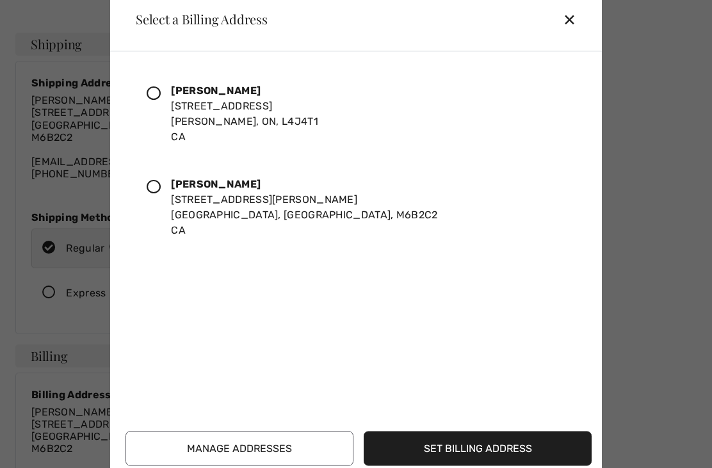
click at [170, 192] on div at bounding box center [159, 206] width 24 height 61
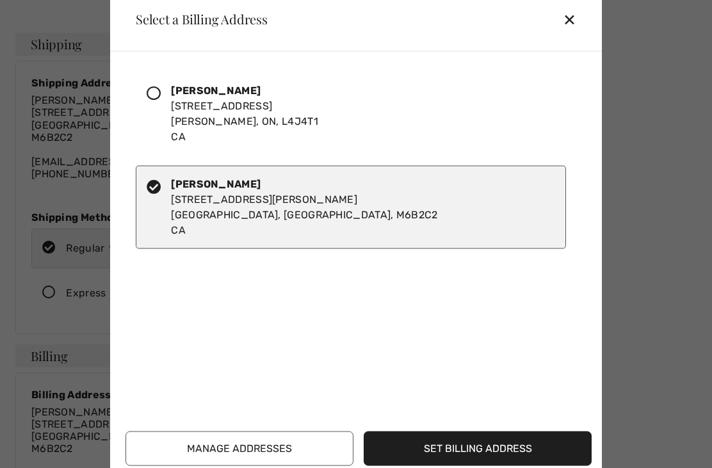
click at [529, 456] on button "Set Billing Address" at bounding box center [478, 448] width 228 height 35
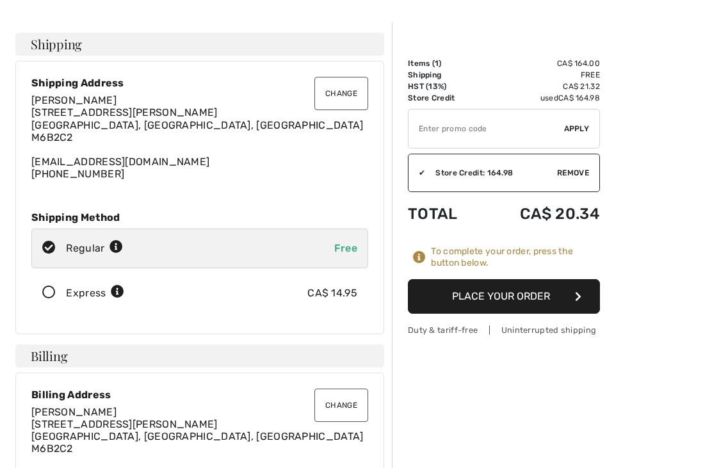
click at [353, 92] on button "Change" at bounding box center [341, 93] width 54 height 33
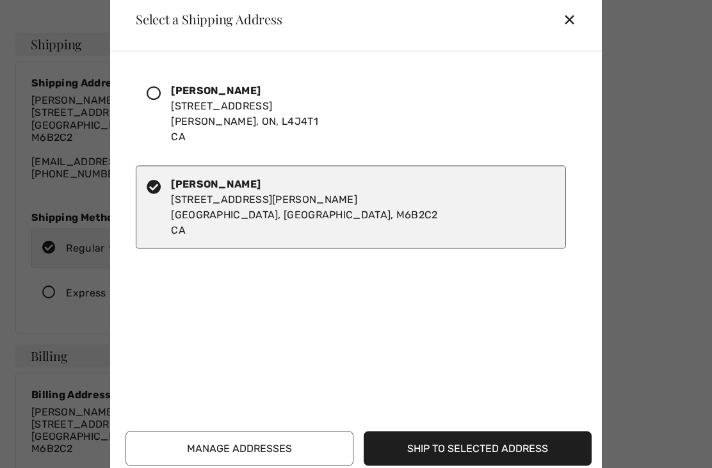
click at [160, 92] on icon at bounding box center [154, 93] width 14 height 14
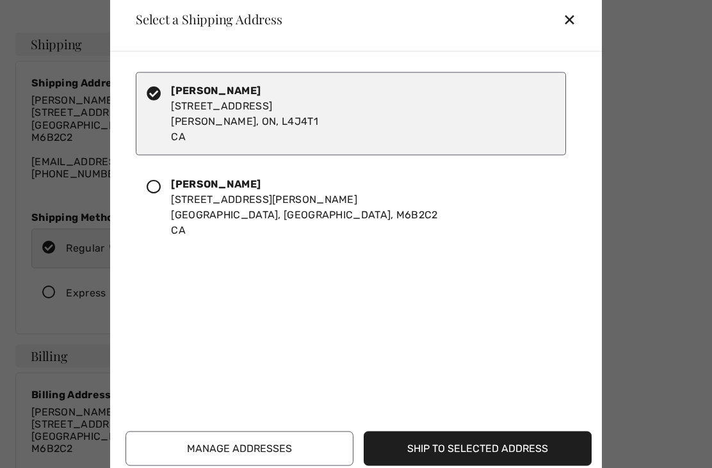
click at [538, 452] on button "Ship to Selected Address" at bounding box center [478, 448] width 228 height 35
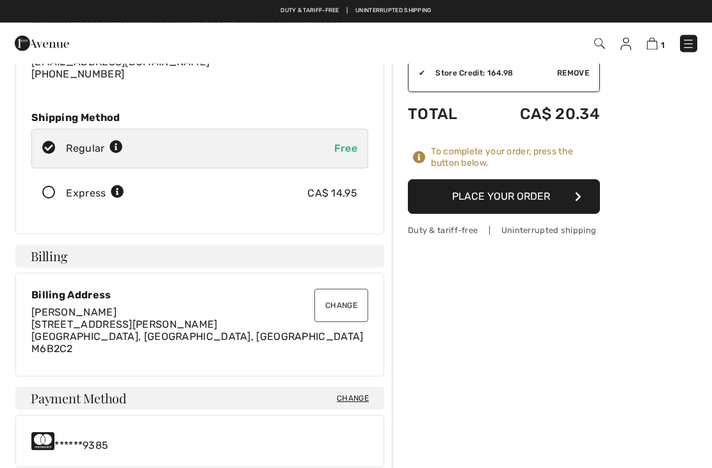
scroll to position [138, 0]
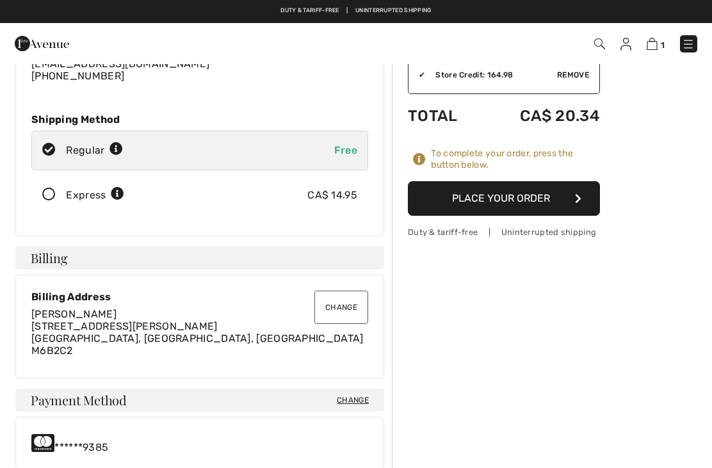
click at [536, 200] on button "Place Your Order" at bounding box center [504, 198] width 192 height 35
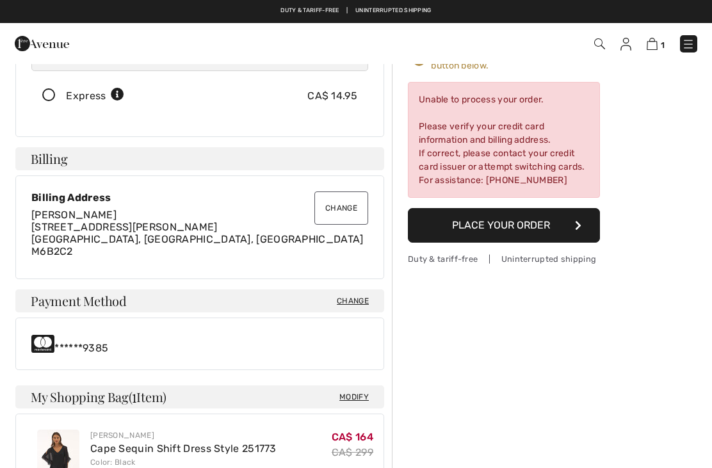
scroll to position [236, 0]
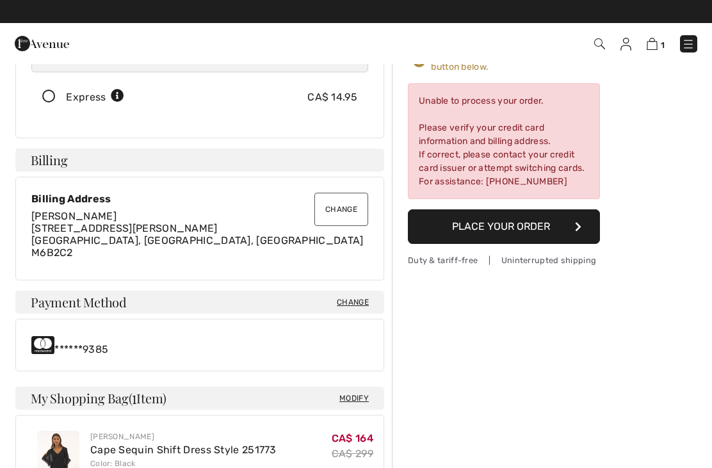
click at [567, 159] on div "Unable to process your order. Please verify your credit card information and bi…" at bounding box center [504, 141] width 192 height 116
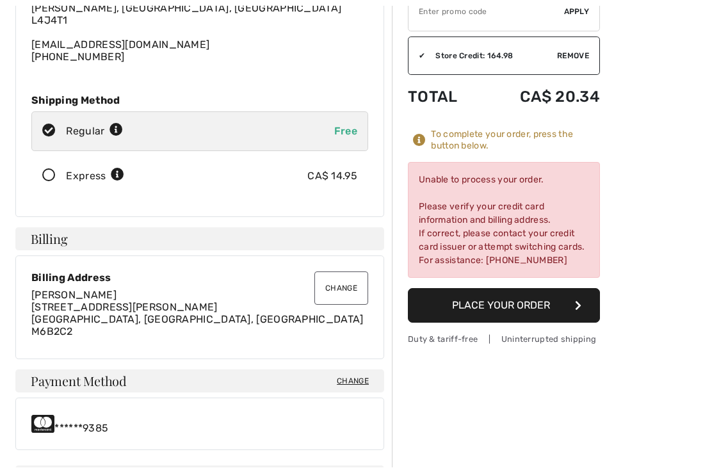
scroll to position [157, 0]
click at [368, 376] on span "Change" at bounding box center [353, 381] width 32 height 12
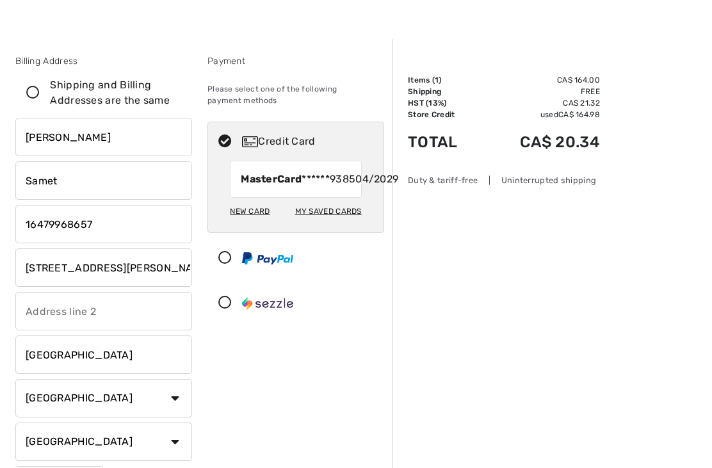
click at [340, 222] on div "My Saved Cards" at bounding box center [328, 211] width 67 height 22
radio input "true"
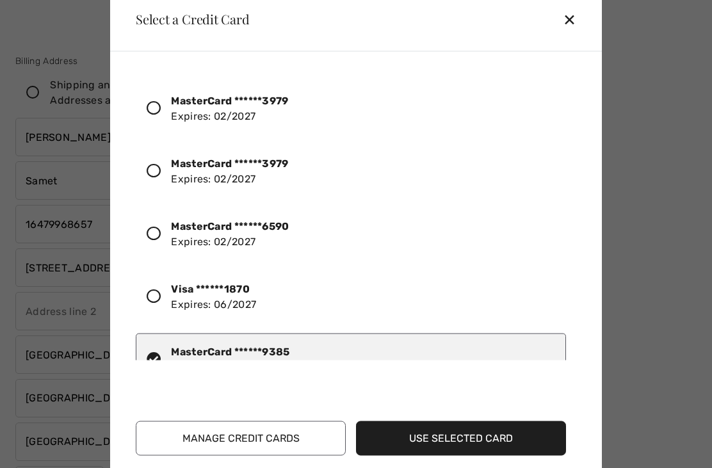
click at [168, 299] on div at bounding box center [159, 297] width 24 height 22
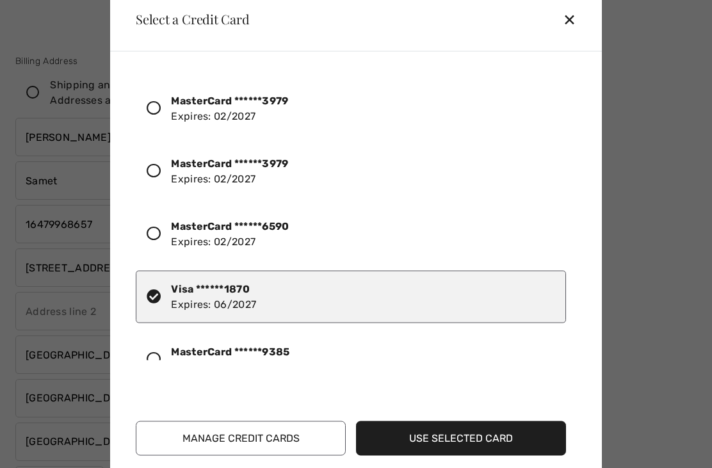
click at [490, 449] on button "Use Selected Card" at bounding box center [461, 438] width 210 height 35
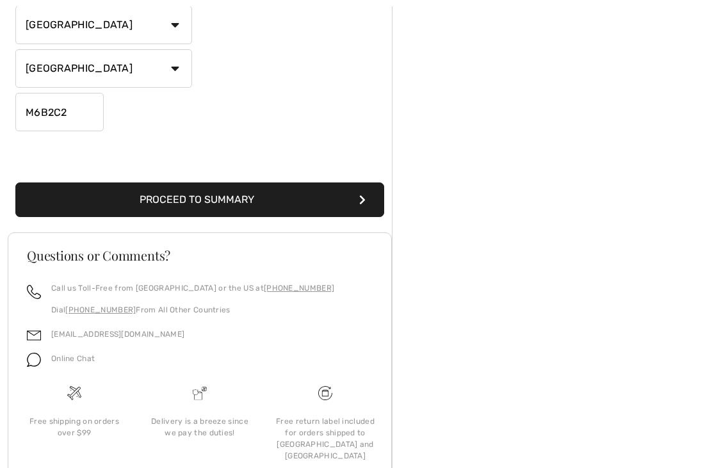
scroll to position [402, 0]
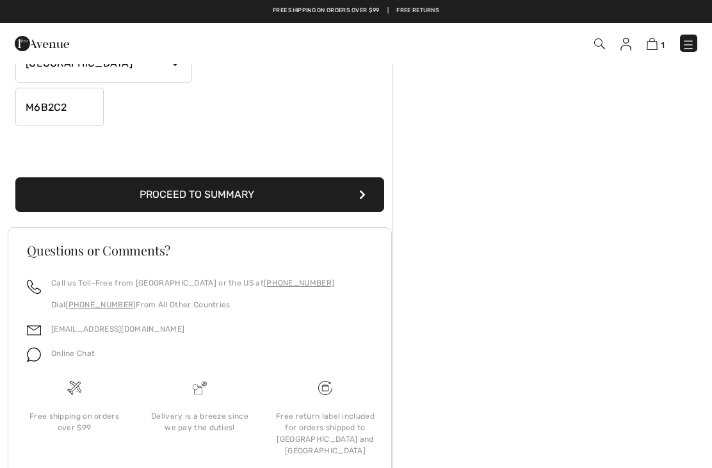
click at [349, 202] on button "Proceed to Summary" at bounding box center [199, 194] width 369 height 35
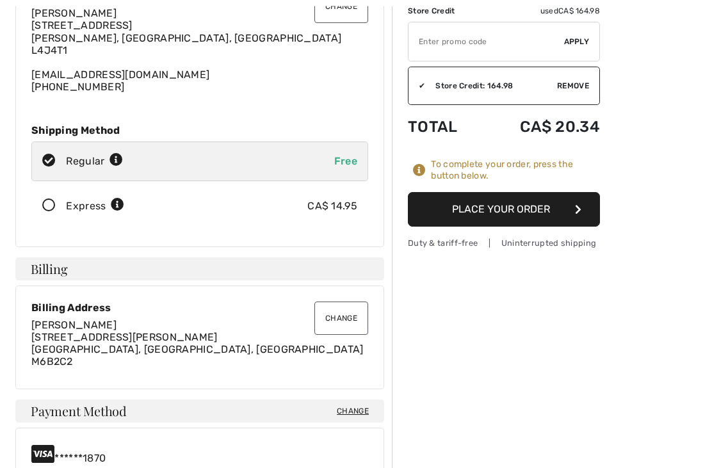
click at [564, 207] on button "Place Your Order" at bounding box center [504, 210] width 192 height 35
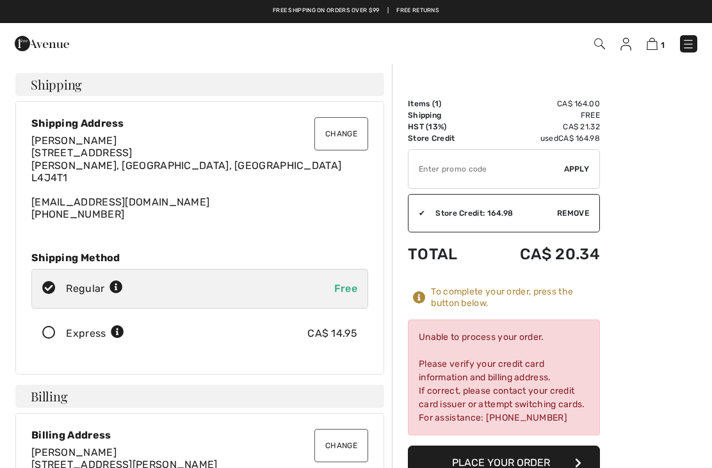
click at [655, 46] on img at bounding box center [652, 44] width 11 height 12
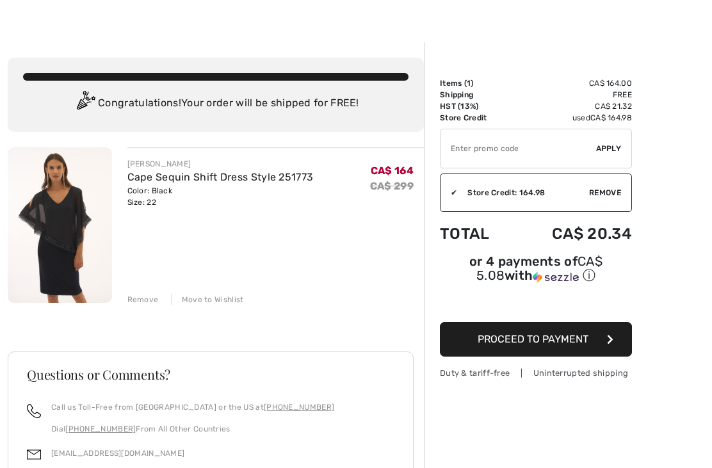
scroll to position [22, 0]
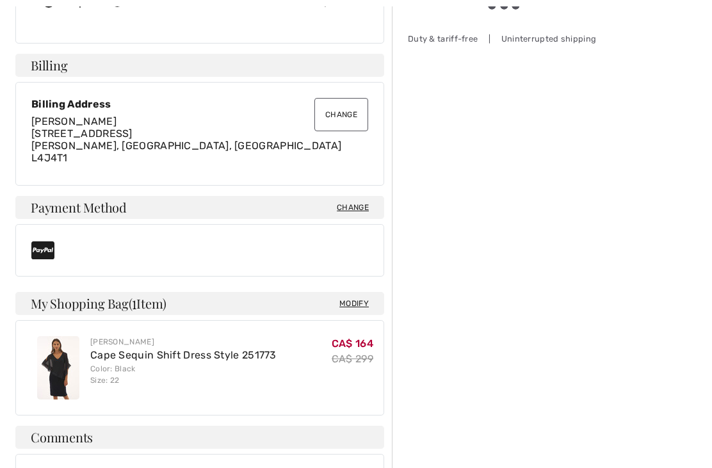
scroll to position [420, 0]
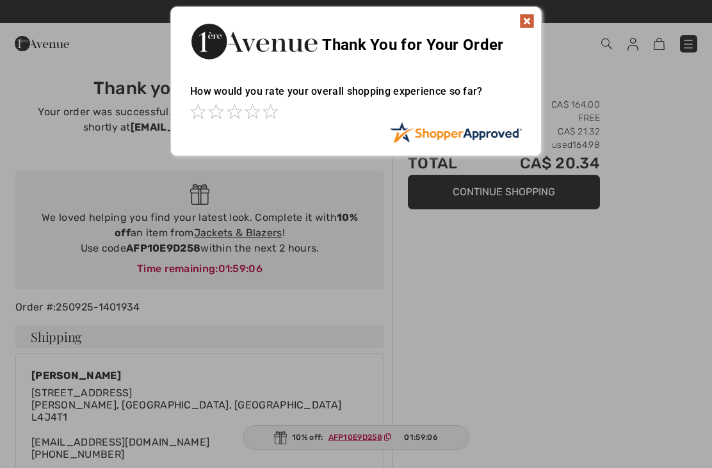
click at [524, 15] on img at bounding box center [526, 20] width 15 height 15
